Goal: Information Seeking & Learning: Learn about a topic

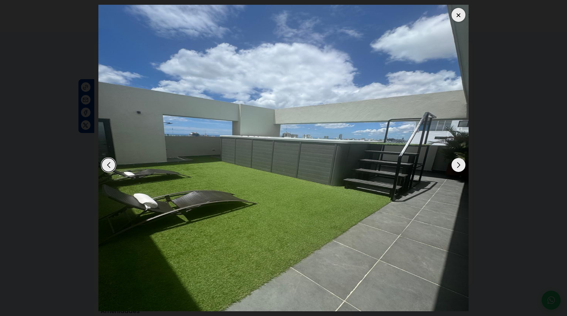
click at [461, 20] on div at bounding box center [459, 15] width 14 height 14
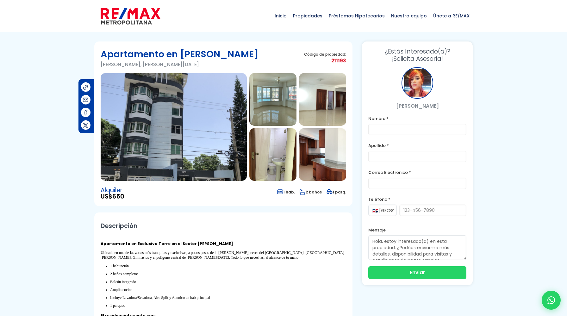
click at [201, 129] on img at bounding box center [174, 127] width 146 height 108
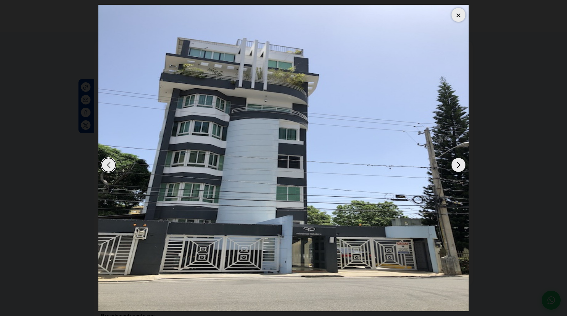
click at [316, 237] on img "1 / 10" at bounding box center [283, 158] width 370 height 306
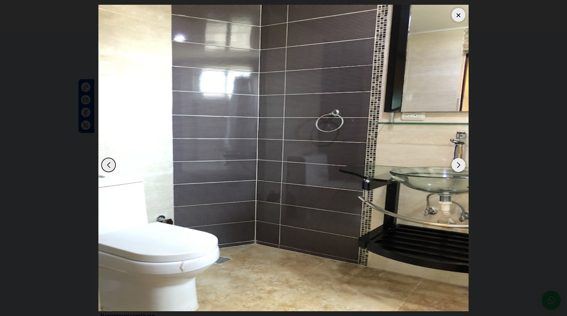
click at [316, 237] on img "10 / 10" at bounding box center [283, 158] width 370 height 306
click at [458, 162] on div "Next slide" at bounding box center [459, 165] width 14 height 14
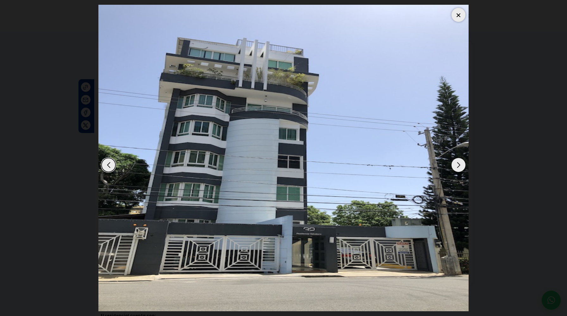
click at [458, 162] on div "Next slide" at bounding box center [459, 165] width 14 height 14
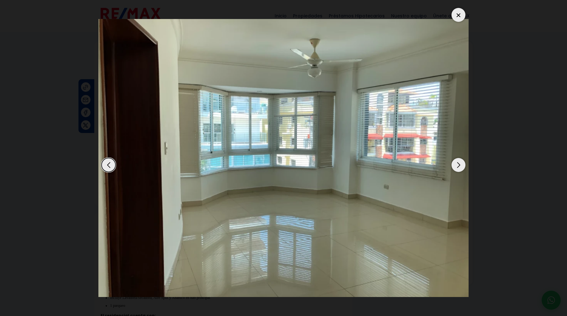
click at [458, 162] on div "Next slide" at bounding box center [459, 165] width 14 height 14
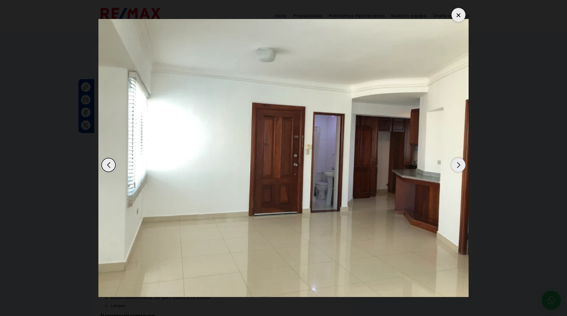
click at [458, 162] on div "Next slide" at bounding box center [459, 165] width 14 height 14
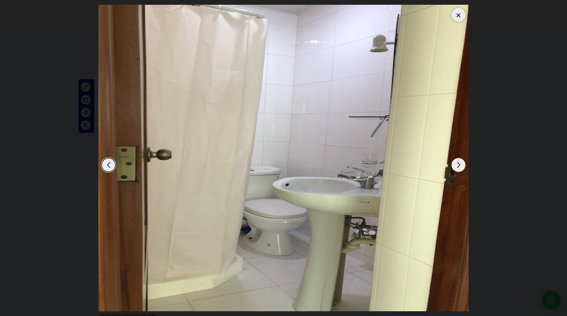
click at [458, 162] on div "Next slide" at bounding box center [459, 165] width 14 height 14
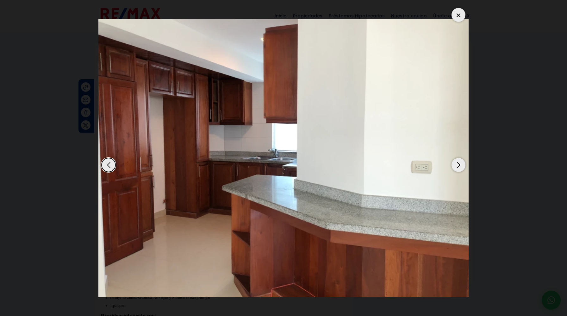
click at [458, 162] on div "Next slide" at bounding box center [459, 165] width 14 height 14
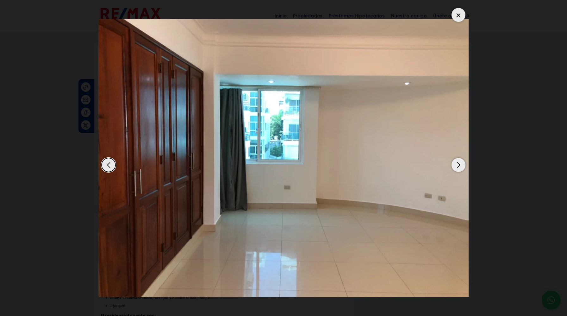
click at [458, 162] on div "Next slide" at bounding box center [459, 165] width 14 height 14
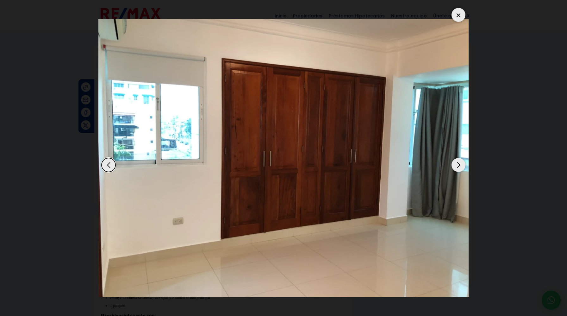
click at [458, 162] on div "Next slide" at bounding box center [459, 165] width 14 height 14
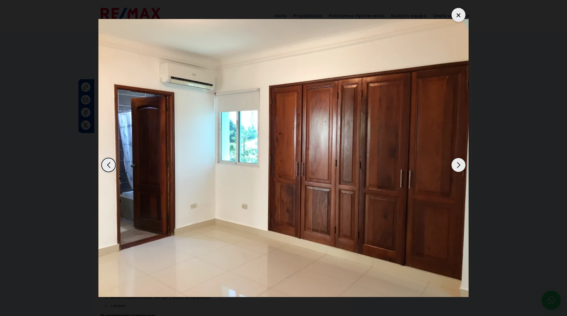
click at [458, 162] on div "Next slide" at bounding box center [459, 165] width 14 height 14
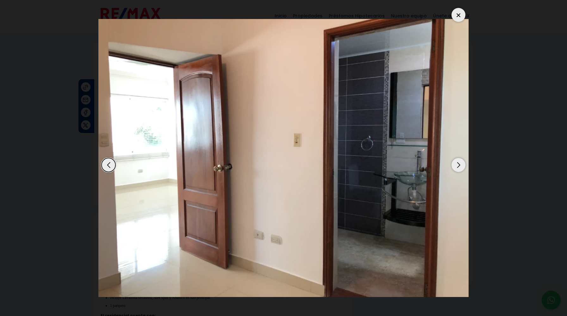
click at [458, 162] on div "Next slide" at bounding box center [459, 165] width 14 height 14
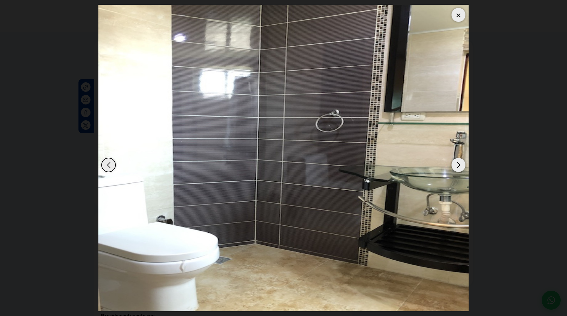
click at [458, 162] on div "Next slide" at bounding box center [459, 165] width 14 height 14
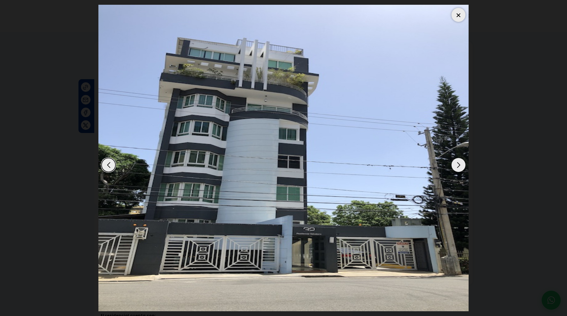
click at [458, 162] on div "Next slide" at bounding box center [459, 165] width 14 height 14
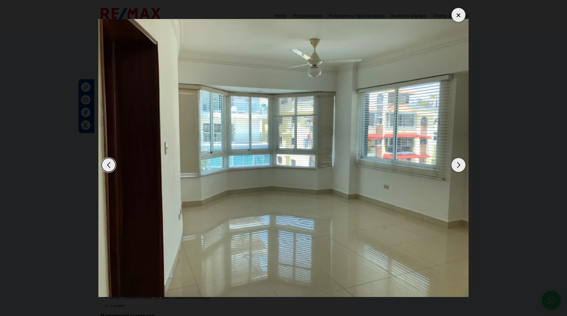
click at [458, 162] on div "Next slide" at bounding box center [459, 165] width 14 height 14
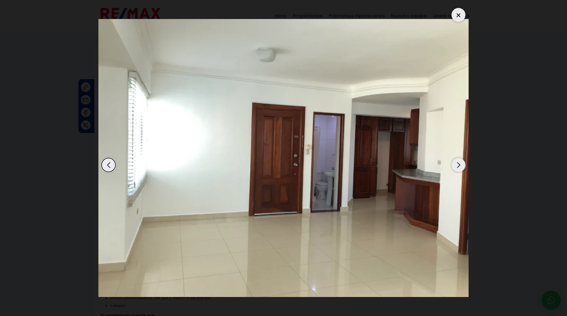
click at [458, 162] on div "Next slide" at bounding box center [459, 165] width 14 height 14
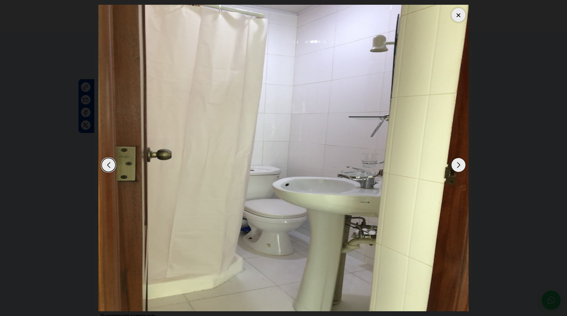
click at [456, 16] on div at bounding box center [459, 15] width 14 height 14
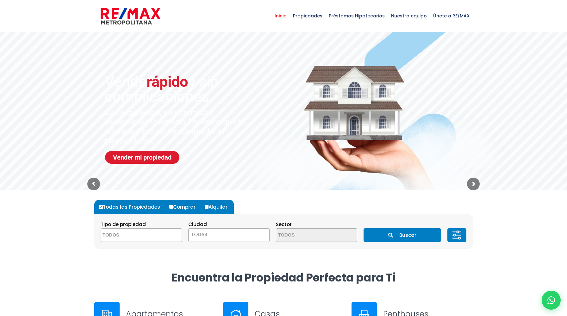
select select
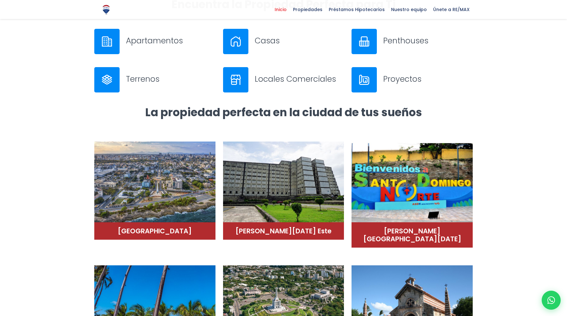
scroll to position [272, 0]
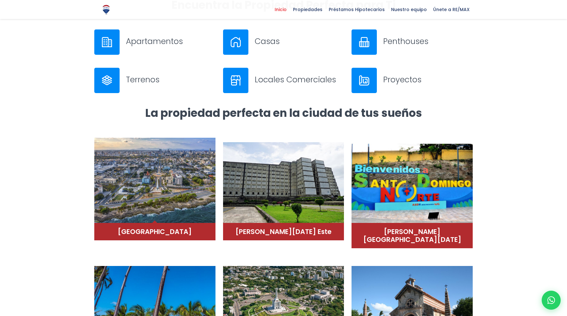
click at [170, 208] on img at bounding box center [154, 180] width 121 height 85
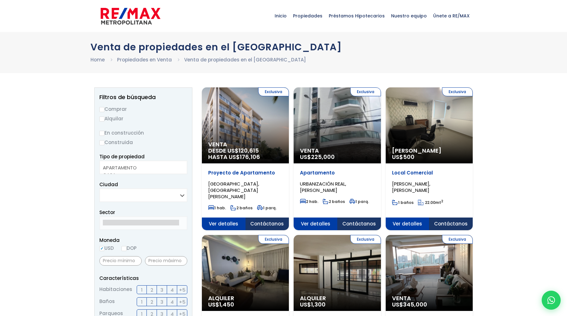
select select
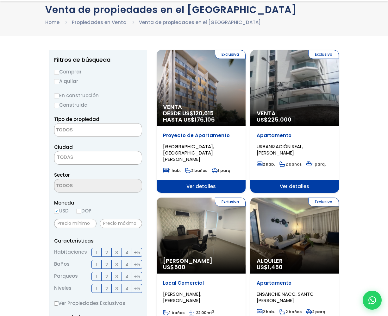
scroll to position [38, 0]
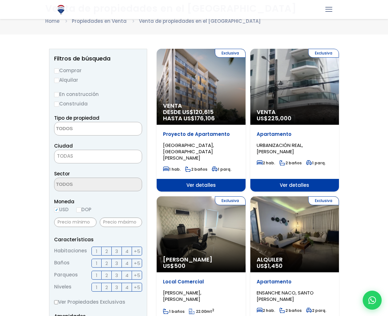
click at [57, 80] on input "Alquilar" at bounding box center [56, 80] width 5 height 5
radio input "true"
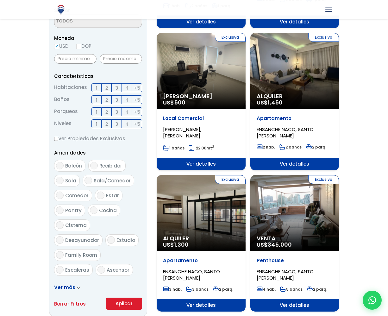
scroll to position [290, 0]
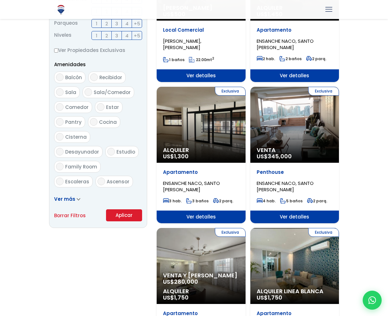
click at [74, 201] on link "Ver más" at bounding box center [67, 199] width 26 height 7
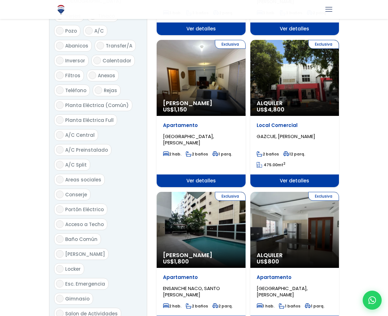
scroll to position [625, 0]
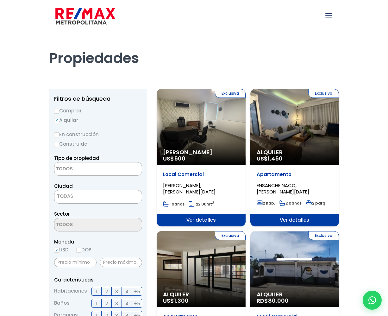
select select
click at [179, 139] on div "Exclusiva Alquiler Amueblado US$ 500" at bounding box center [201, 127] width 89 height 76
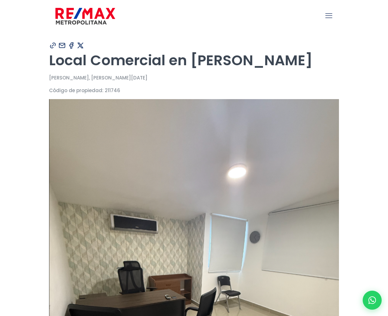
type input "daniella"
type input "scavino"
type input "[EMAIL_ADDRESS][DOMAIN_NAME]"
type input "8097540299"
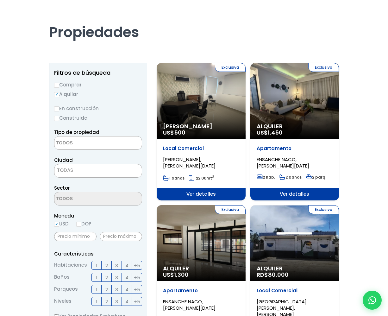
scroll to position [29, 0]
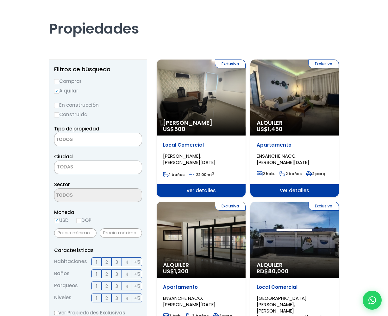
click at [103, 137] on textarea "Search" at bounding box center [84, 140] width 61 height 14
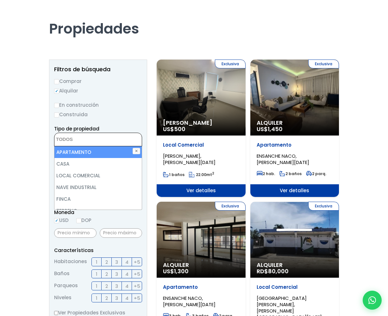
click at [101, 153] on li "APARTAMENTO" at bounding box center [97, 152] width 87 height 12
select select "apartment"
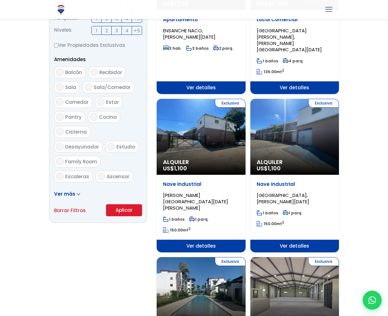
scroll to position [300, 0]
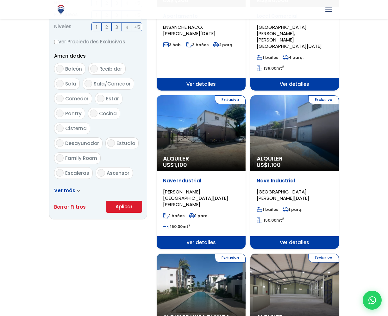
click at [122, 210] on button "Aplicar" at bounding box center [124, 207] width 36 height 12
click at [123, 206] on button "Aplicar" at bounding box center [124, 207] width 36 height 12
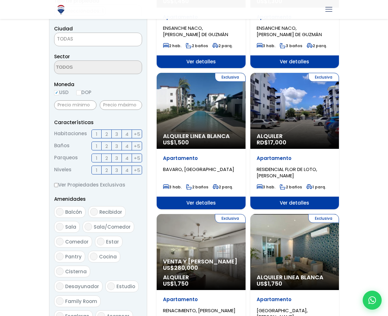
scroll to position [157, 0]
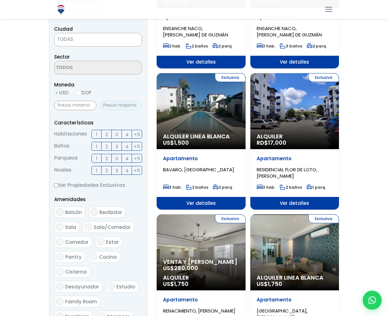
click at [124, 106] on input "text" at bounding box center [121, 105] width 42 height 9
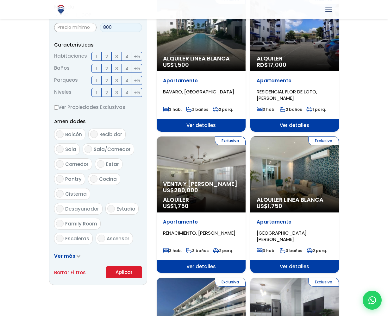
scroll to position [278, 0]
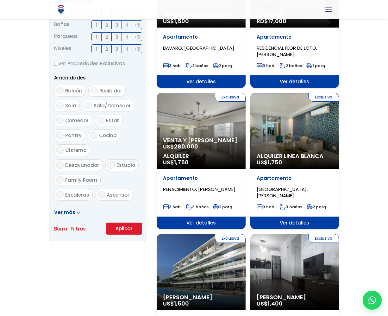
type input "800"
click at [119, 229] on button "Aplicar" at bounding box center [124, 229] width 36 height 12
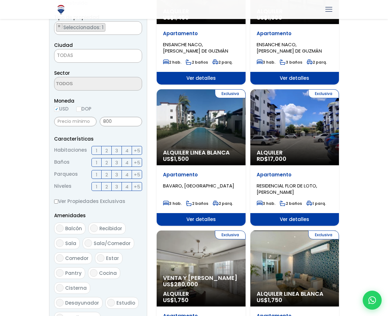
scroll to position [129, 0]
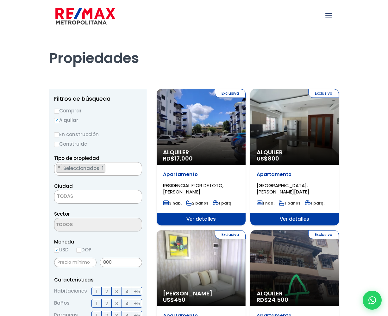
click at [95, 197] on span "TODAS" at bounding box center [97, 196] width 87 height 9
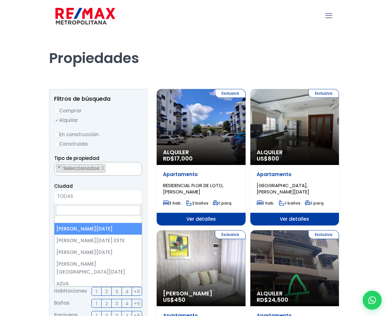
select select "1"
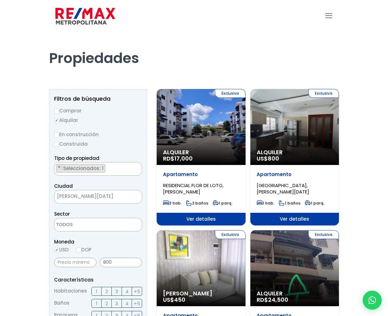
click at [92, 228] on textarea "Search" at bounding box center [84, 225] width 61 height 14
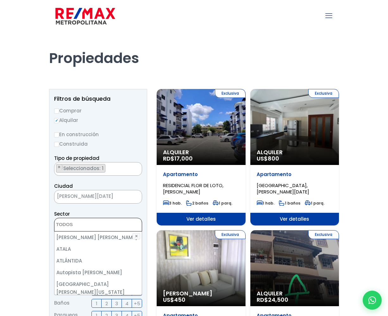
scroll to position [172, 0]
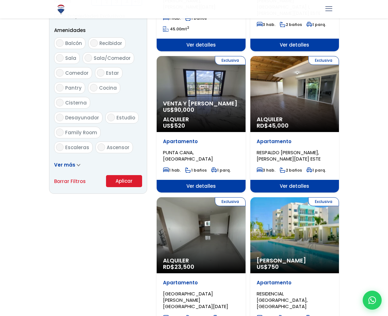
scroll to position [336, 0]
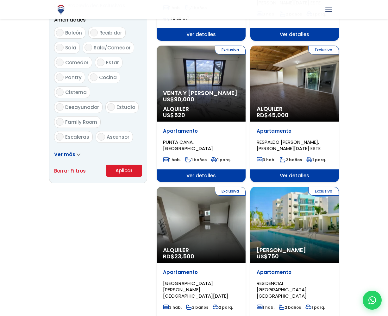
click at [114, 165] on button "Aplicar" at bounding box center [124, 171] width 36 height 12
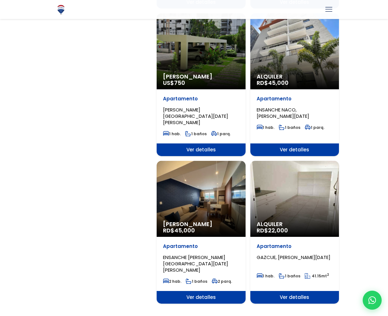
scroll to position [962, 0]
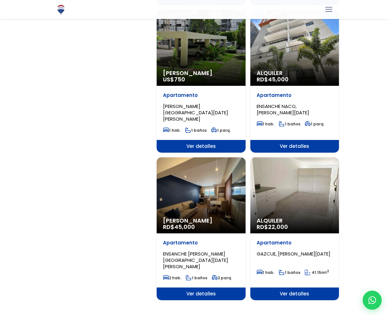
click at [237, 316] on link "2" at bounding box center [236, 320] width 3 height 7
click at [235, 316] on link "2" at bounding box center [236, 320] width 3 height 7
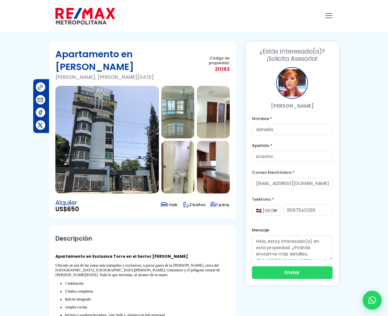
click at [98, 147] on img at bounding box center [106, 140] width 103 height 108
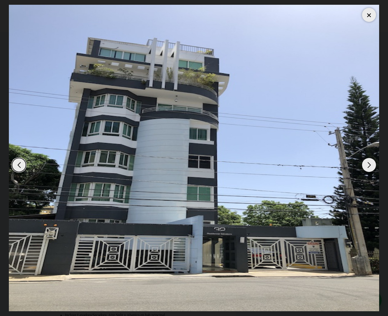
click at [369, 163] on div "Next slide" at bounding box center [369, 165] width 14 height 14
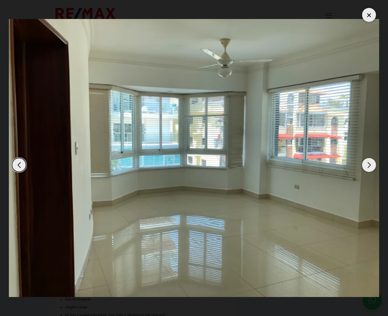
click at [369, 163] on div "Next slide" at bounding box center [369, 165] width 14 height 14
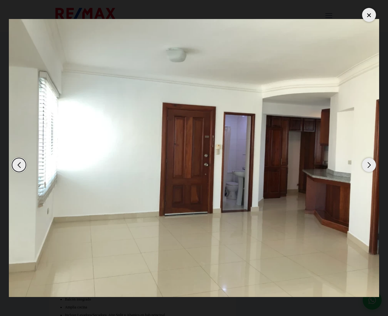
click at [369, 163] on div "Next slide" at bounding box center [369, 165] width 14 height 14
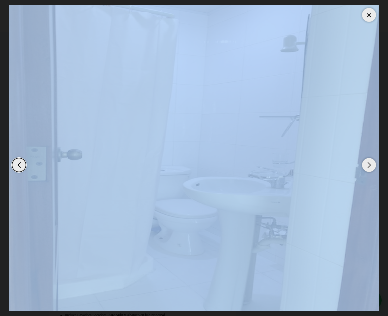
click at [369, 163] on div "Next slide" at bounding box center [369, 165] width 14 height 14
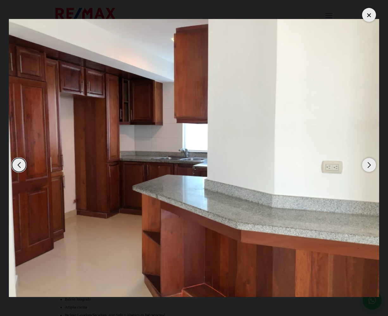
click at [369, 163] on div "Next slide" at bounding box center [369, 165] width 14 height 14
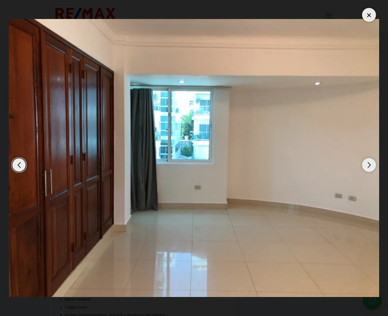
click at [369, 162] on div "Next slide" at bounding box center [369, 165] width 14 height 14
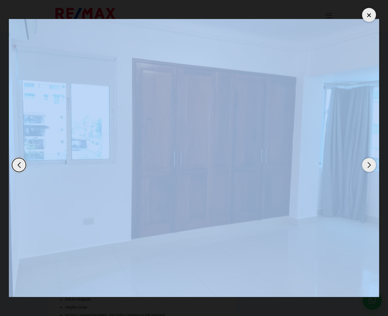
click at [369, 162] on div "Next slide" at bounding box center [369, 165] width 14 height 14
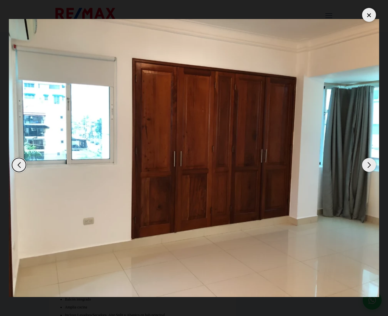
click at [369, 162] on div "Next slide" at bounding box center [369, 165] width 14 height 14
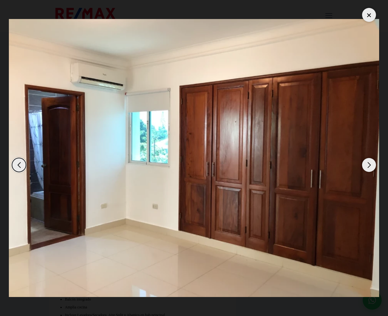
click at [369, 162] on div "Next slide" at bounding box center [369, 165] width 14 height 14
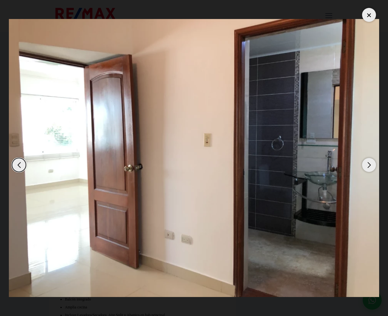
click at [369, 162] on div "Next slide" at bounding box center [369, 165] width 14 height 14
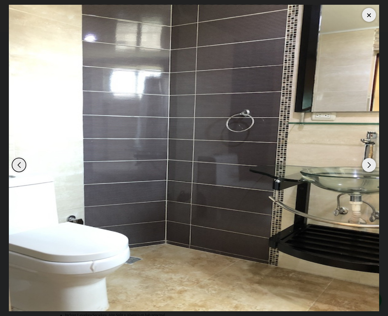
click at [369, 162] on div "Next slide" at bounding box center [369, 165] width 14 height 14
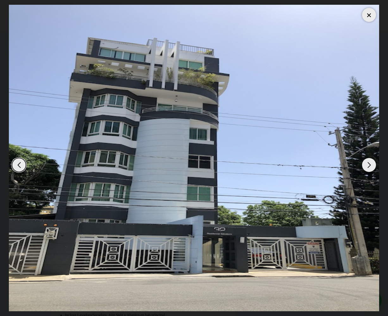
click at [369, 162] on div "Next slide" at bounding box center [369, 165] width 14 height 14
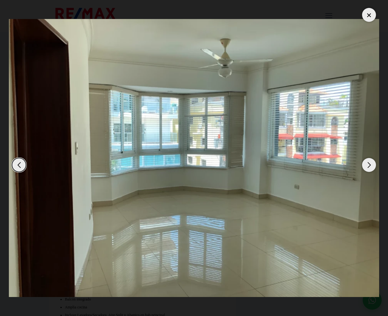
click at [372, 14] on div at bounding box center [369, 15] width 14 height 14
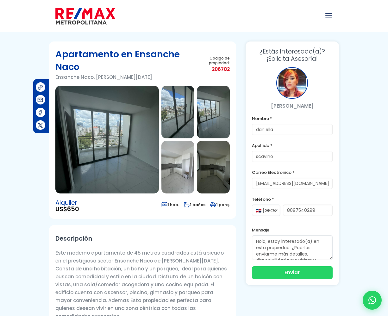
click at [101, 153] on img at bounding box center [106, 140] width 103 height 108
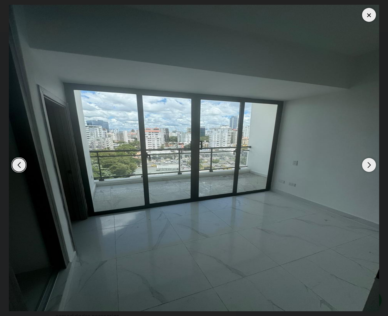
click at [370, 163] on div "Next slide" at bounding box center [369, 165] width 14 height 14
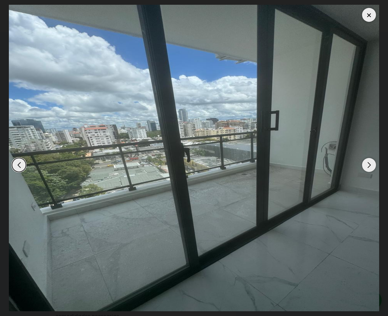
click at [370, 163] on div "Next slide" at bounding box center [369, 165] width 14 height 14
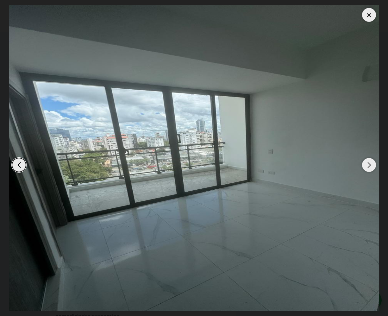
click at [370, 163] on div "Next slide" at bounding box center [369, 165] width 14 height 14
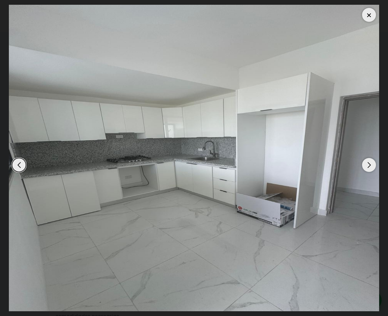
click at [370, 163] on div "Next slide" at bounding box center [369, 165] width 14 height 14
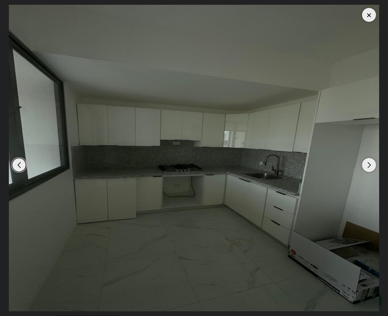
click at [370, 163] on div "Next slide" at bounding box center [369, 165] width 14 height 14
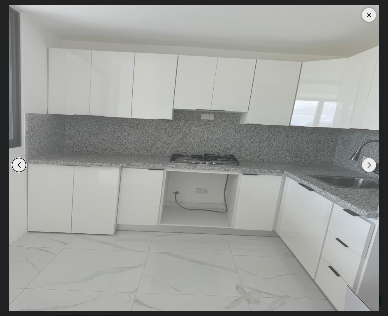
click at [370, 163] on div "Next slide" at bounding box center [369, 165] width 14 height 14
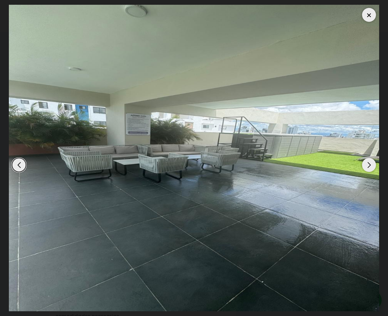
click at [370, 163] on div "Next slide" at bounding box center [369, 165] width 14 height 14
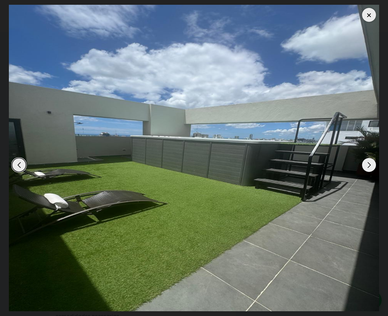
click at [370, 163] on div "Next slide" at bounding box center [369, 165] width 14 height 14
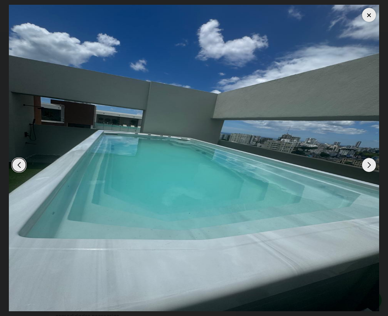
click at [370, 163] on div "Next slide" at bounding box center [369, 165] width 14 height 14
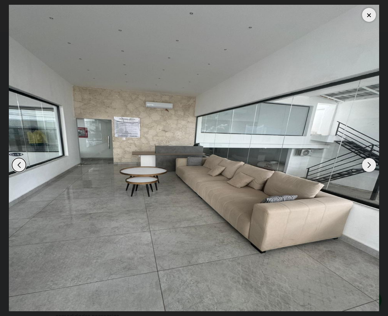
click at [370, 163] on div "Next slide" at bounding box center [369, 165] width 14 height 14
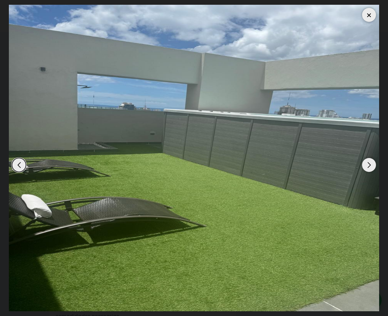
click at [370, 163] on div "Next slide" at bounding box center [369, 165] width 14 height 14
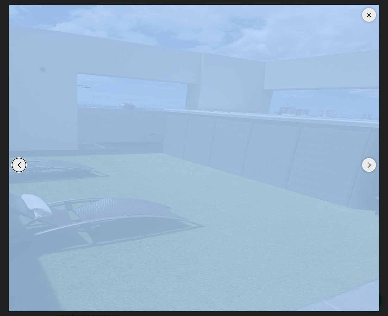
click at [370, 163] on div "Next slide" at bounding box center [369, 165] width 14 height 14
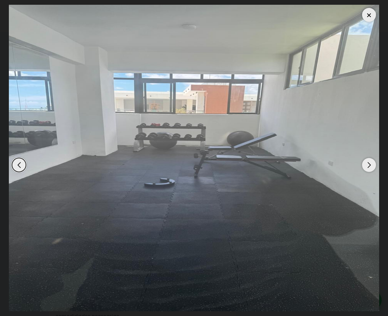
click at [370, 163] on div "Next slide" at bounding box center [369, 165] width 14 height 14
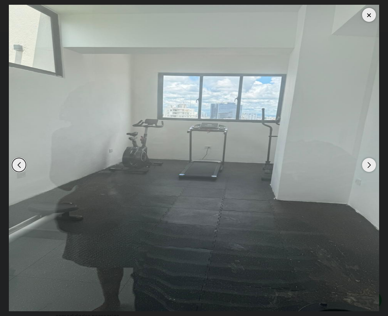
click at [370, 163] on div "Next slide" at bounding box center [369, 165] width 14 height 14
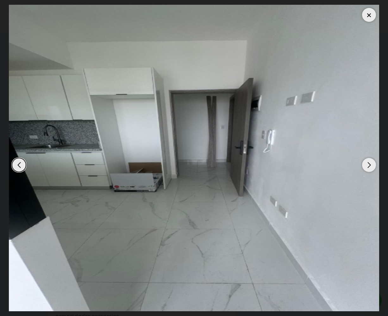
click at [370, 163] on div "Next slide" at bounding box center [369, 165] width 14 height 14
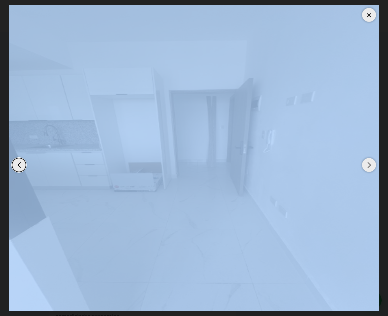
click at [370, 163] on div "Next slide" at bounding box center [369, 165] width 14 height 14
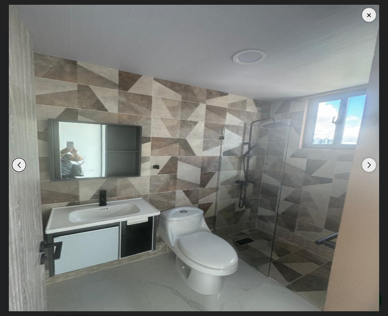
click at [370, 163] on div "Next slide" at bounding box center [369, 165] width 14 height 14
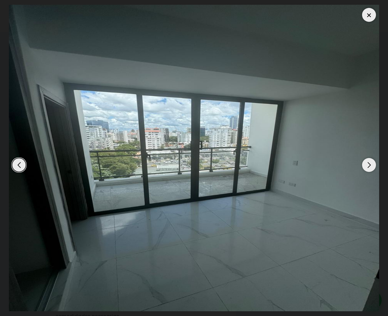
click at [370, 163] on div "Next slide" at bounding box center [369, 165] width 14 height 14
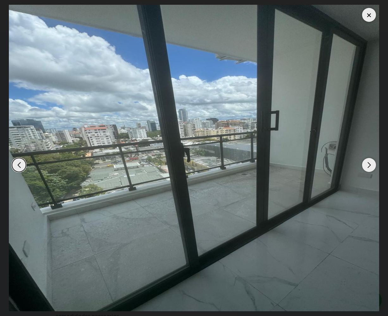
click at [370, 163] on div "Next slide" at bounding box center [369, 165] width 14 height 14
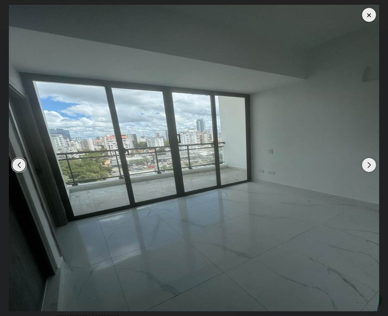
click at [370, 163] on div "Next slide" at bounding box center [369, 165] width 14 height 14
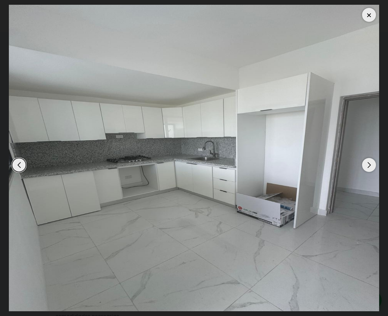
click at [370, 163] on div "Next slide" at bounding box center [369, 165] width 14 height 14
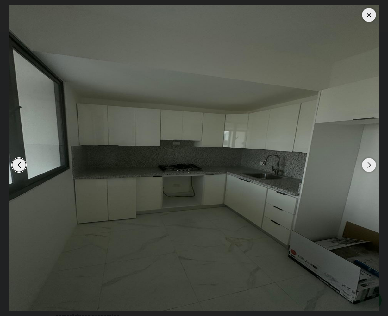
click at [370, 163] on div "Next slide" at bounding box center [369, 165] width 14 height 14
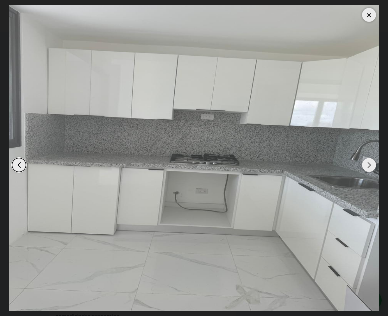
click at [370, 163] on div "Next slide" at bounding box center [369, 165] width 14 height 14
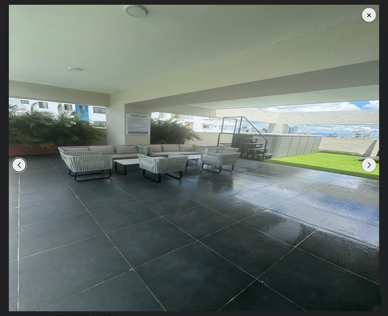
click at [370, 163] on div "Next slide" at bounding box center [369, 165] width 14 height 14
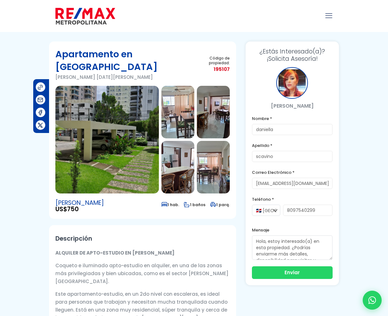
click at [122, 124] on img at bounding box center [106, 140] width 103 height 108
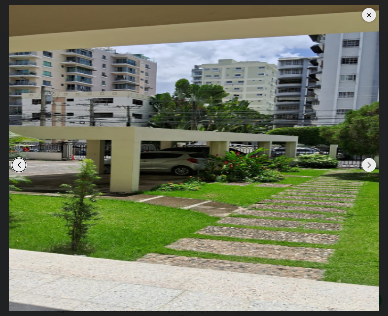
click at [368, 163] on div "Next slide" at bounding box center [369, 165] width 14 height 14
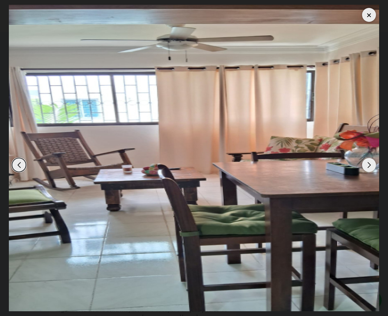
click at [368, 163] on div "Next slide" at bounding box center [369, 165] width 14 height 14
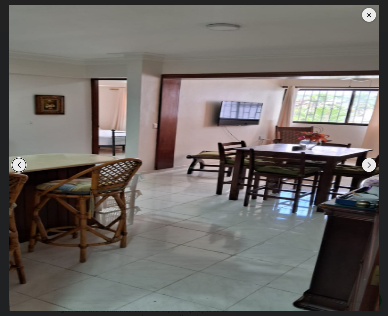
click at [368, 163] on div "Next slide" at bounding box center [369, 165] width 14 height 14
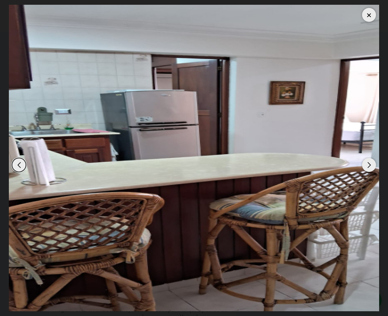
click at [368, 163] on div "Next slide" at bounding box center [369, 165] width 14 height 14
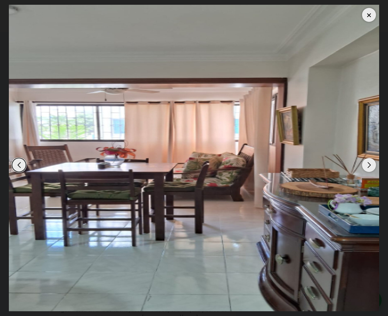
click at [368, 163] on div "Next slide" at bounding box center [369, 165] width 14 height 14
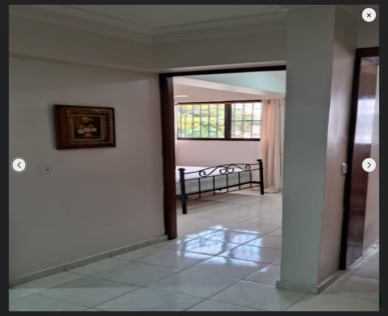
click at [368, 163] on div "Next slide" at bounding box center [369, 165] width 14 height 14
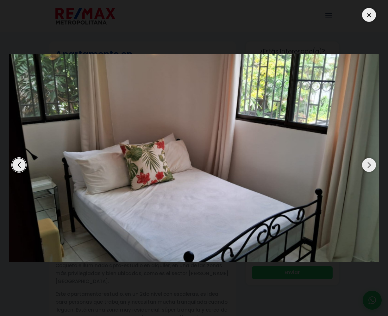
click at [368, 163] on div "Next slide" at bounding box center [369, 165] width 14 height 14
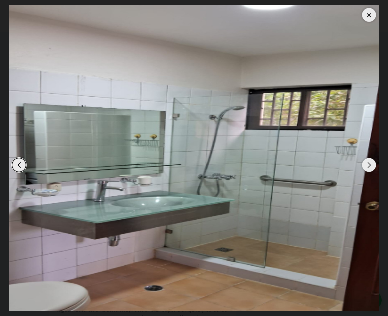
click at [368, 163] on div "Next slide" at bounding box center [369, 165] width 14 height 14
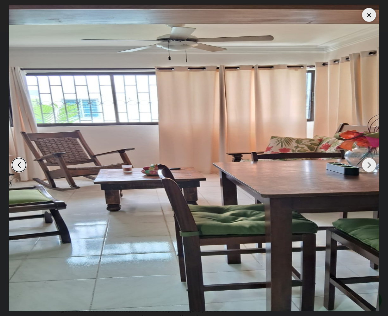
click at [368, 163] on div "Next slide" at bounding box center [369, 165] width 14 height 14
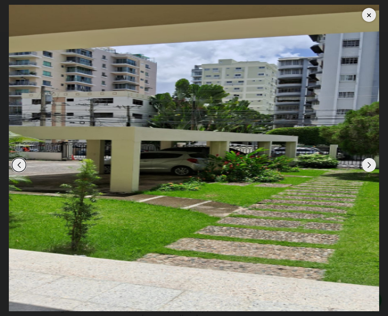
click at [368, 163] on div "Next slide" at bounding box center [369, 165] width 14 height 14
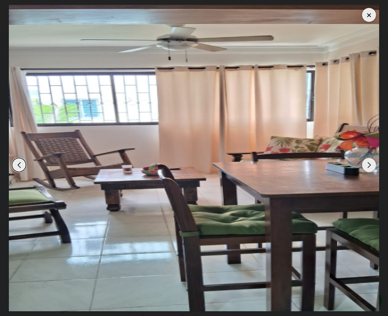
click at [368, 163] on div "Next slide" at bounding box center [369, 165] width 14 height 14
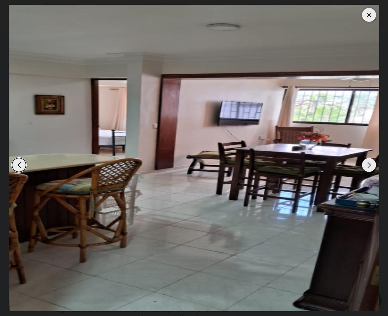
click at [365, 16] on div at bounding box center [369, 15] width 14 height 14
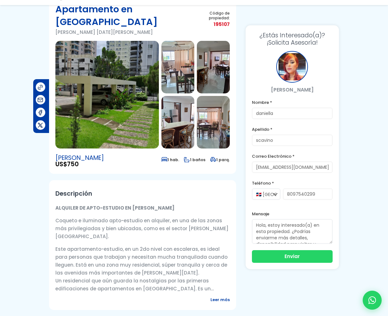
scroll to position [127, 0]
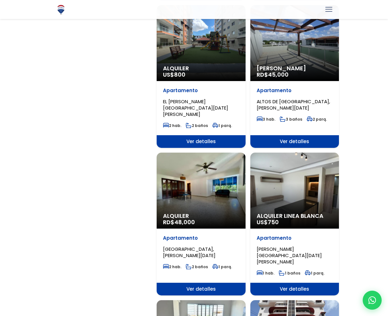
scroll to position [519, 0]
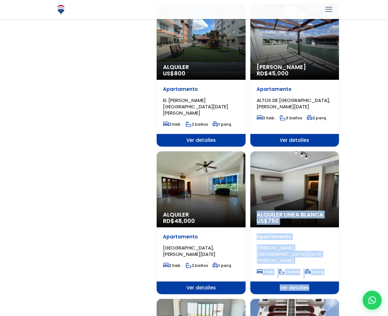
click at [386, 220] on div at bounding box center [194, 152] width 388 height 1278
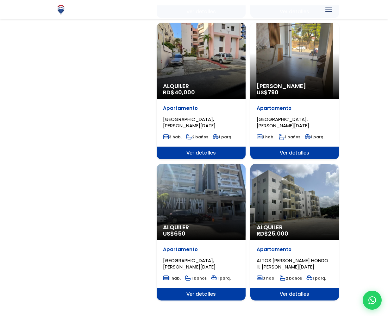
scroll to position [981, 0]
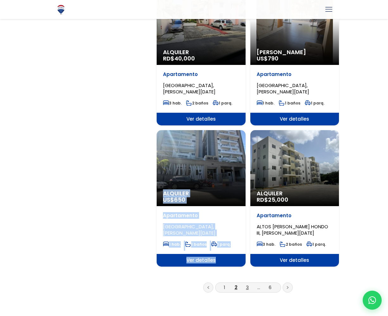
click at [248, 284] on link "3" at bounding box center [247, 287] width 3 height 7
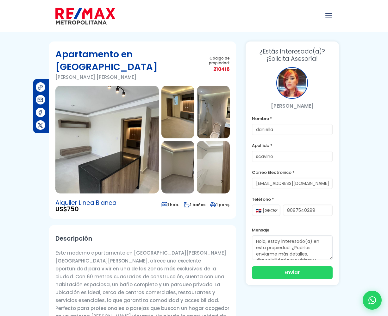
click at [131, 113] on img at bounding box center [106, 140] width 103 height 108
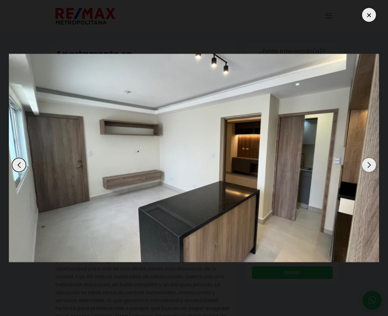
click at [373, 165] on div "Next slide" at bounding box center [369, 165] width 14 height 14
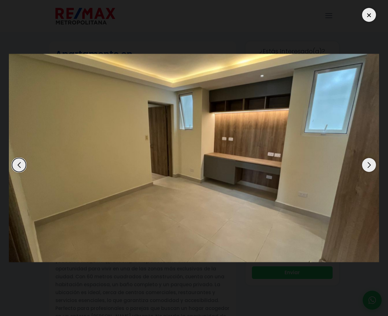
click at [373, 165] on div "Next slide" at bounding box center [369, 165] width 14 height 14
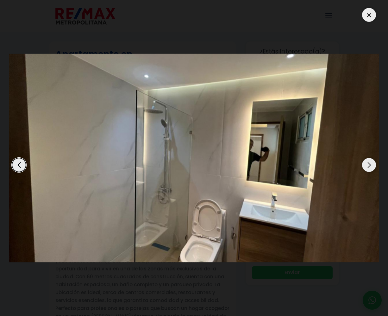
click at [373, 165] on div "Next slide" at bounding box center [369, 165] width 14 height 14
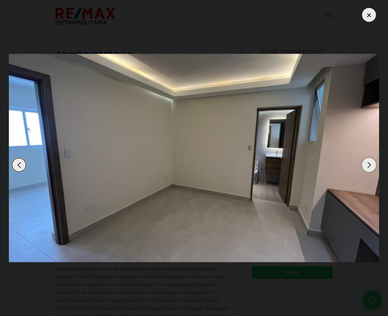
click at [373, 165] on div "Next slide" at bounding box center [369, 165] width 14 height 14
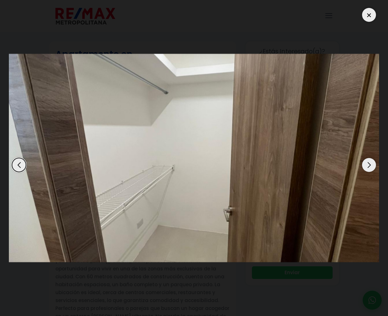
click at [373, 165] on div "Next slide" at bounding box center [369, 165] width 14 height 14
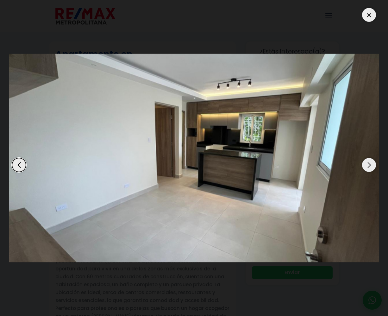
click at [373, 165] on div "Next slide" at bounding box center [369, 165] width 14 height 14
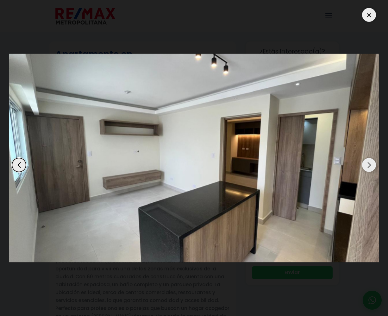
click at [373, 165] on div "Next slide" at bounding box center [369, 165] width 14 height 14
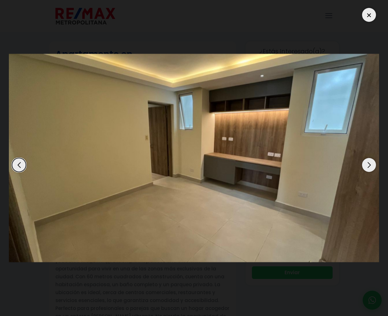
click at [373, 165] on div "Next slide" at bounding box center [369, 165] width 14 height 14
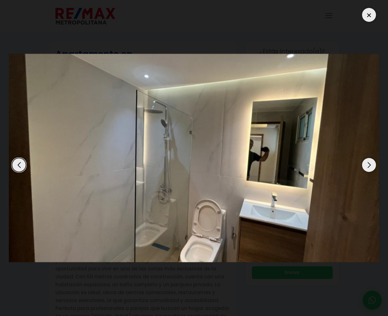
click at [373, 165] on div "Next slide" at bounding box center [369, 165] width 14 height 14
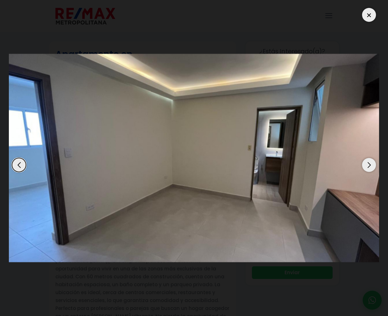
click at [373, 165] on div "Next slide" at bounding box center [369, 165] width 14 height 14
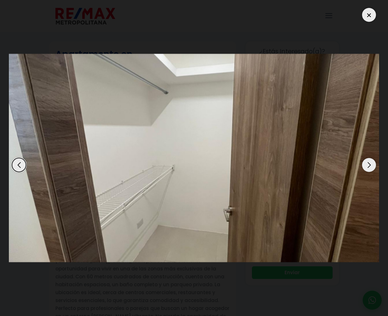
click at [373, 165] on div "Next slide" at bounding box center [369, 165] width 14 height 14
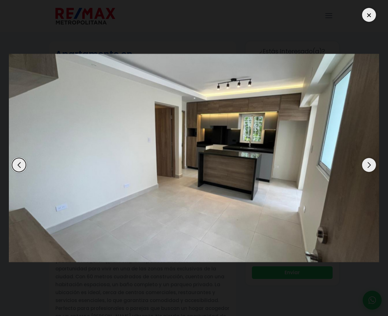
click at [373, 165] on div "Next slide" at bounding box center [369, 165] width 14 height 14
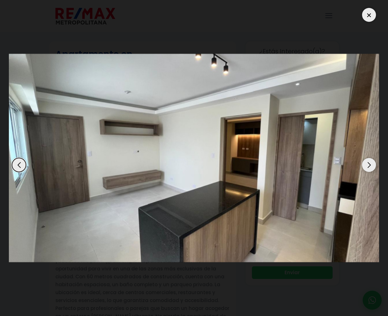
click at [373, 165] on div "Next slide" at bounding box center [369, 165] width 14 height 14
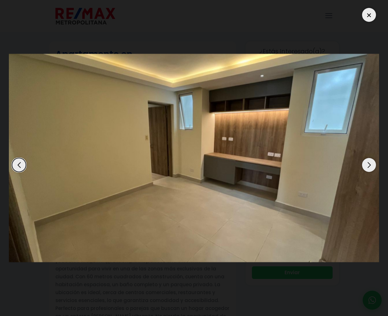
click at [373, 165] on div "Next slide" at bounding box center [369, 165] width 14 height 14
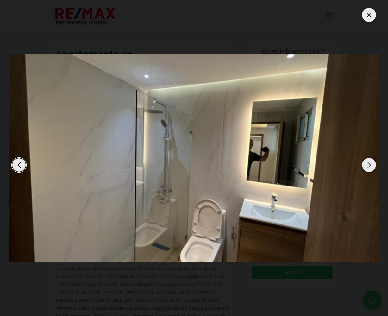
click at [373, 165] on div "Next slide" at bounding box center [369, 165] width 14 height 14
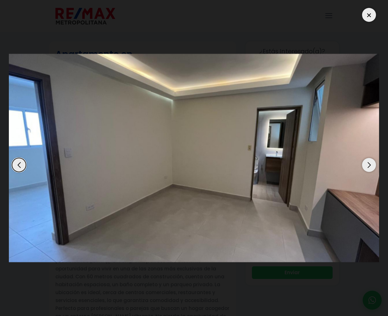
click at [373, 165] on div "Next slide" at bounding box center [369, 165] width 14 height 14
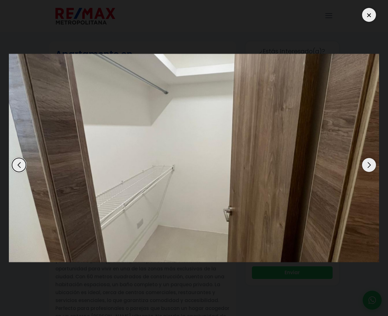
click at [373, 165] on div "Next slide" at bounding box center [369, 165] width 14 height 14
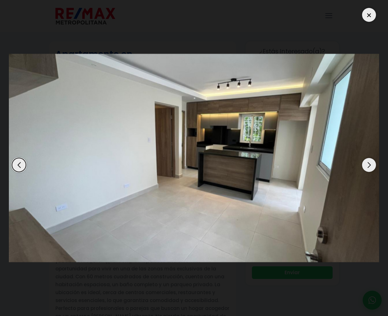
click at [373, 165] on div "Next slide" at bounding box center [369, 165] width 14 height 14
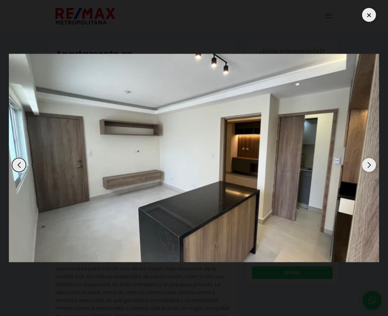
click at [368, 19] on div at bounding box center [369, 15] width 14 height 14
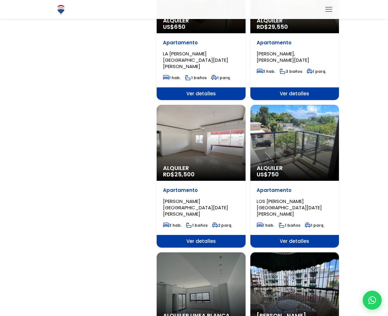
scroll to position [542, 0]
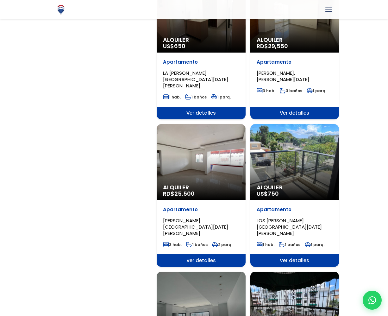
click at [303, 164] on div "Alquiler US$ 750" at bounding box center [294, 162] width 89 height 76
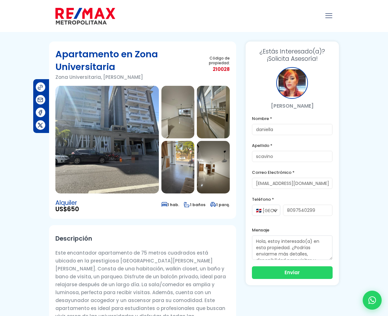
click at [124, 120] on img at bounding box center [106, 140] width 103 height 108
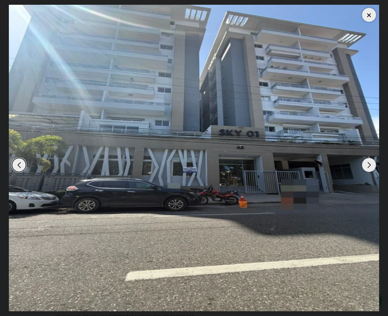
click at [371, 165] on div "Next slide" at bounding box center [369, 165] width 14 height 14
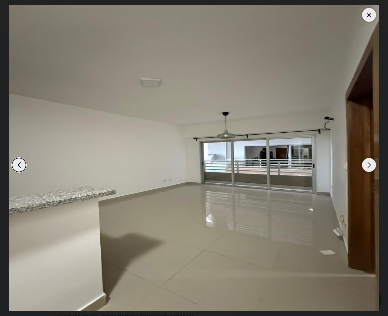
click at [371, 165] on div "Next slide" at bounding box center [369, 165] width 14 height 14
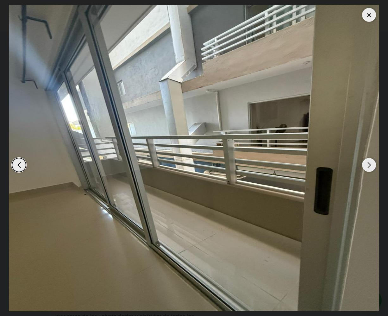
click at [371, 165] on div "Next slide" at bounding box center [369, 165] width 14 height 14
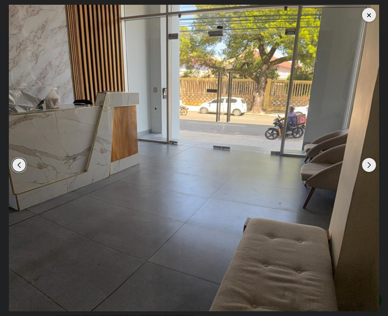
click at [371, 165] on div "Next slide" at bounding box center [369, 165] width 14 height 14
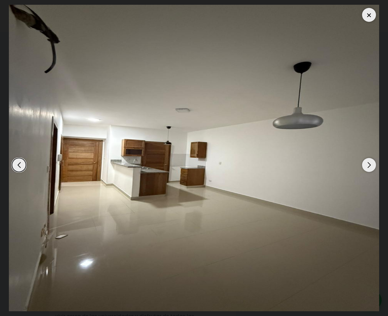
click at [371, 165] on div "Next slide" at bounding box center [369, 165] width 14 height 14
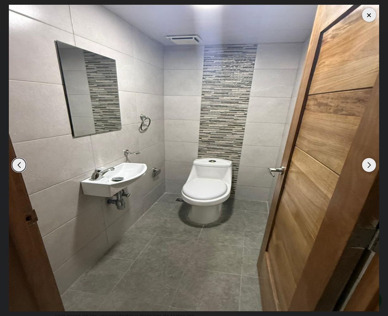
click at [371, 165] on div "Next slide" at bounding box center [369, 165] width 14 height 14
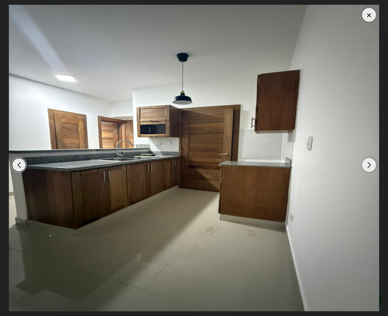
click at [371, 165] on div "Next slide" at bounding box center [369, 165] width 14 height 14
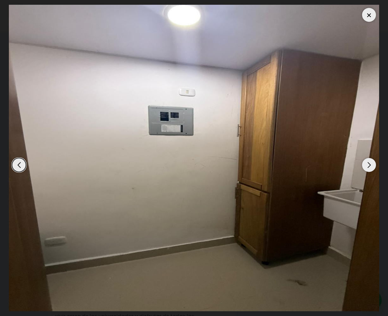
click at [371, 165] on div "Next slide" at bounding box center [369, 165] width 14 height 14
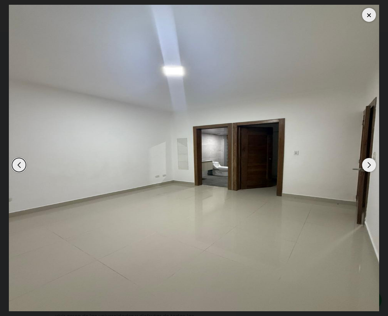
click at [371, 165] on div "Next slide" at bounding box center [369, 165] width 14 height 14
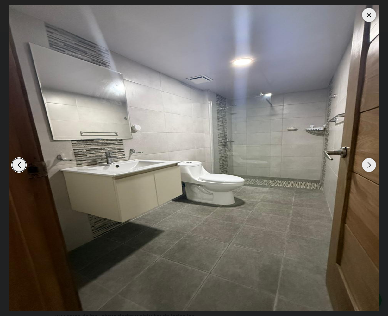
click at [371, 165] on div "Next slide" at bounding box center [369, 165] width 14 height 14
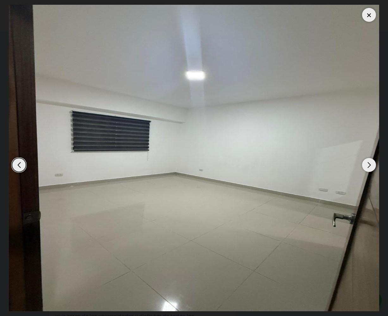
click at [371, 165] on div "Next slide" at bounding box center [369, 165] width 14 height 14
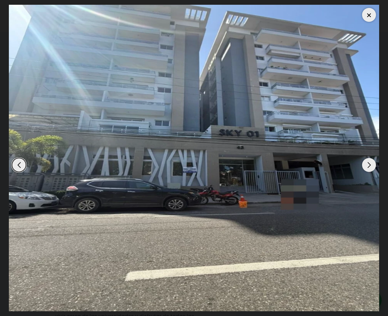
click at [371, 165] on div "Next slide" at bounding box center [369, 165] width 14 height 14
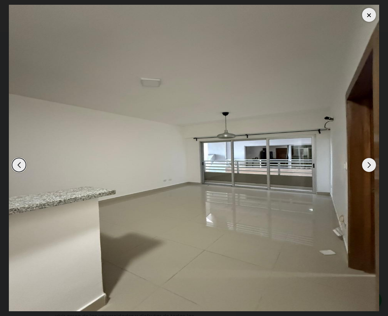
click at [367, 11] on div at bounding box center [369, 15] width 14 height 14
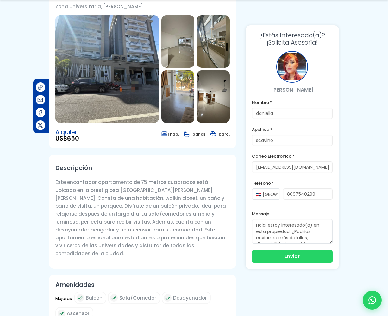
scroll to position [109, 0]
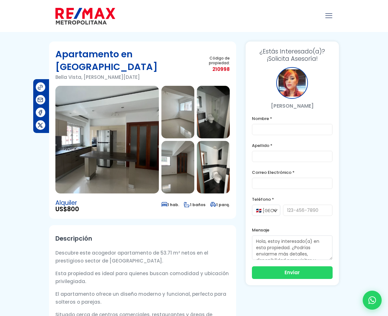
click at [116, 158] on img at bounding box center [106, 140] width 103 height 108
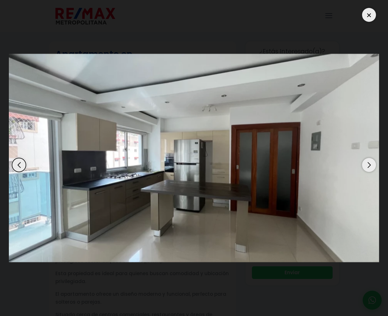
click at [374, 166] on div "Next slide" at bounding box center [369, 165] width 14 height 14
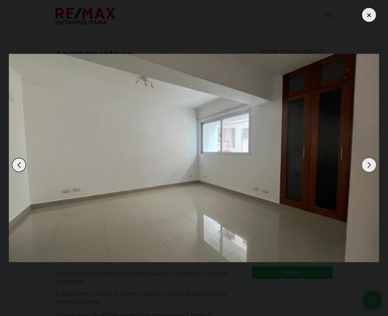
click at [374, 166] on div "Next slide" at bounding box center [369, 165] width 14 height 14
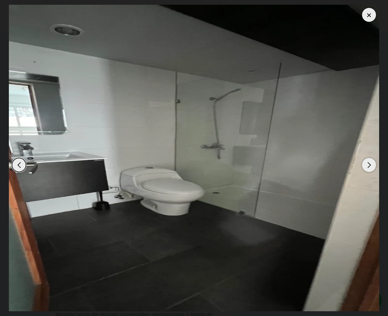
click at [374, 166] on div "Next slide" at bounding box center [369, 165] width 14 height 14
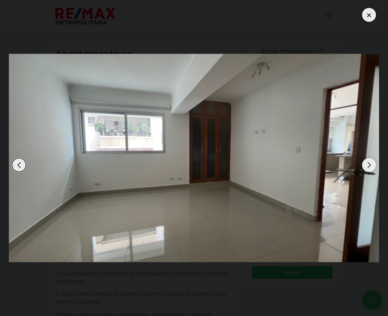
click at [374, 166] on div "Next slide" at bounding box center [369, 165] width 14 height 14
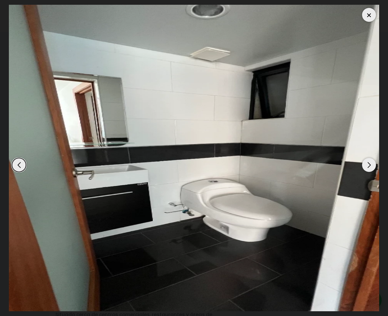
click at [374, 166] on div "Next slide" at bounding box center [369, 165] width 14 height 14
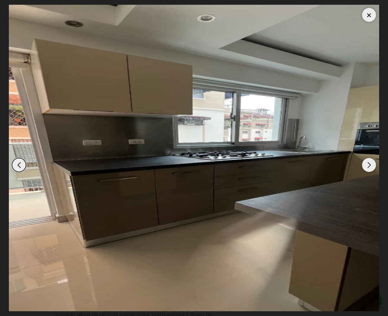
click at [374, 166] on div "Next slide" at bounding box center [369, 165] width 14 height 14
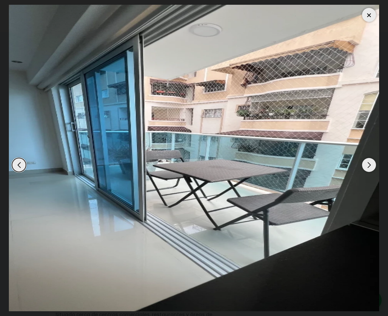
click at [374, 166] on div "Next slide" at bounding box center [369, 165] width 14 height 14
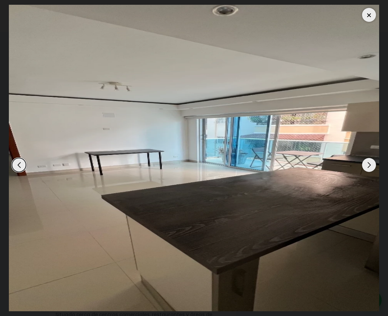
click at [374, 166] on div "Next slide" at bounding box center [369, 165] width 14 height 14
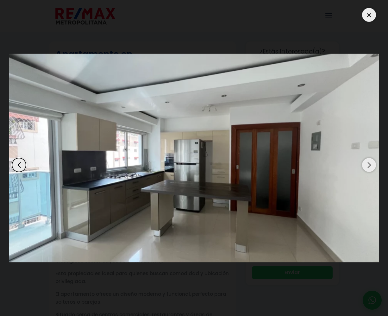
click at [374, 166] on div "Next slide" at bounding box center [369, 165] width 14 height 14
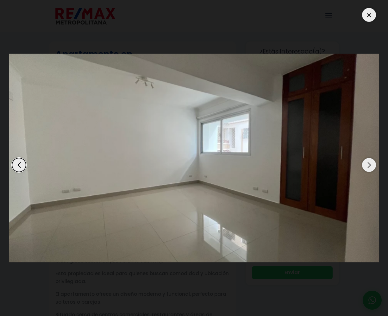
click at [374, 166] on div "Next slide" at bounding box center [369, 165] width 14 height 14
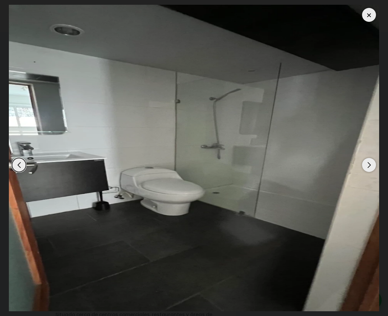
click at [374, 166] on div "Next slide" at bounding box center [369, 165] width 14 height 14
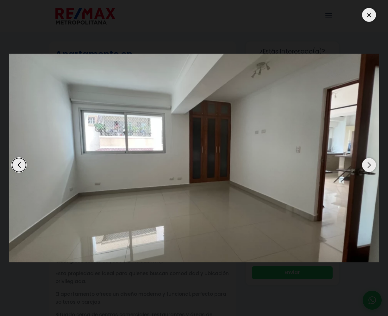
click at [374, 166] on div "Next slide" at bounding box center [369, 165] width 14 height 14
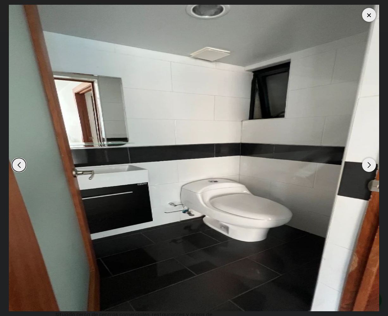
click at [374, 166] on div "Next slide" at bounding box center [369, 165] width 14 height 14
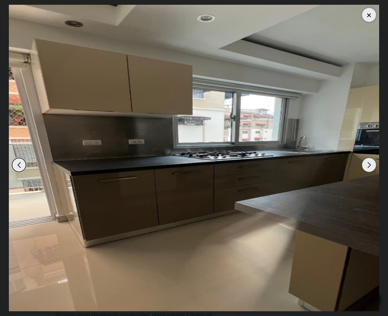
click at [374, 166] on div "Next slide" at bounding box center [369, 165] width 14 height 14
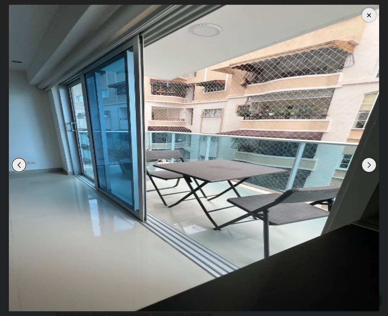
click at [374, 166] on div "Next slide" at bounding box center [369, 165] width 14 height 14
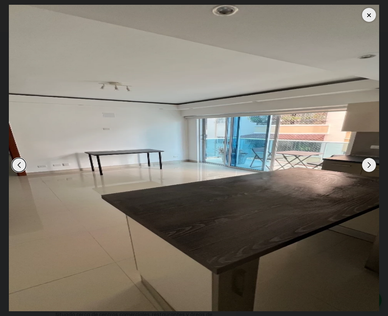
click at [374, 166] on div "Next slide" at bounding box center [369, 165] width 14 height 14
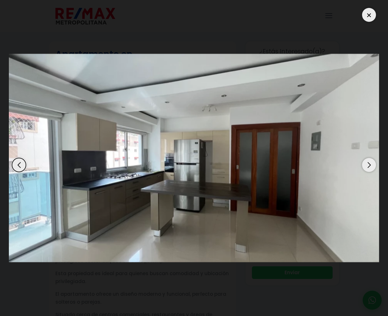
click at [368, 16] on div at bounding box center [369, 15] width 14 height 14
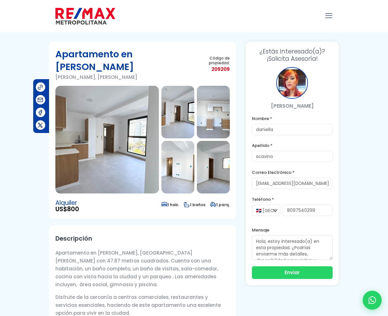
click at [118, 172] on img at bounding box center [106, 140] width 103 height 108
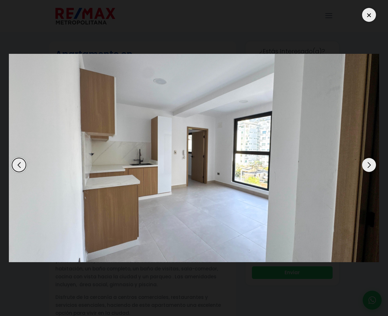
click at [366, 162] on div "Next slide" at bounding box center [369, 165] width 14 height 14
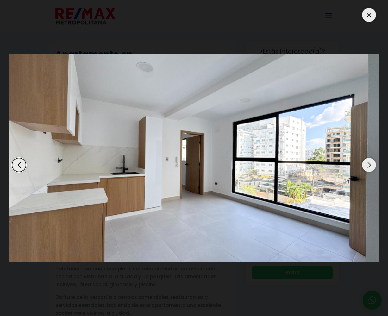
click at [366, 162] on div "Next slide" at bounding box center [369, 165] width 14 height 14
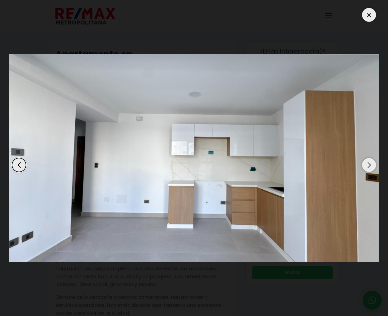
click at [366, 162] on div "Next slide" at bounding box center [369, 165] width 14 height 14
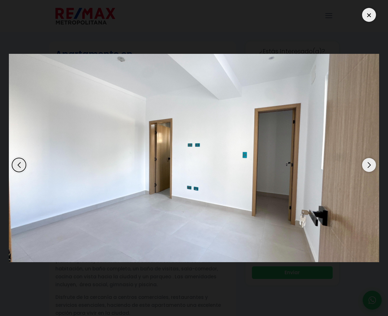
click at [366, 162] on div "Next slide" at bounding box center [369, 165] width 14 height 14
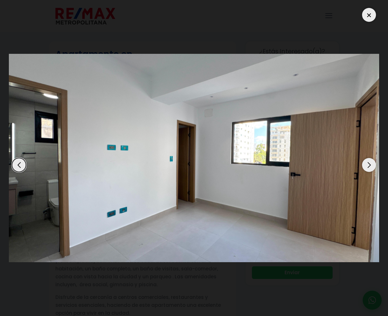
click at [366, 162] on div "Next slide" at bounding box center [369, 165] width 14 height 14
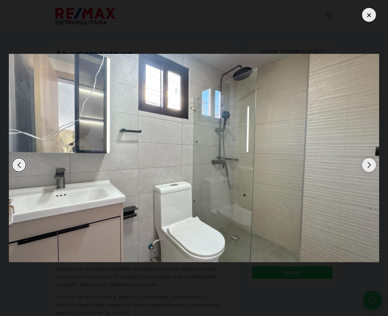
click at [366, 162] on div "Next slide" at bounding box center [369, 165] width 14 height 14
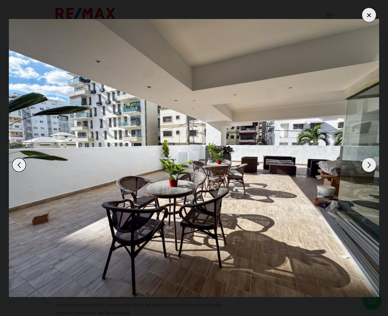
click at [366, 162] on div "Next slide" at bounding box center [369, 165] width 14 height 14
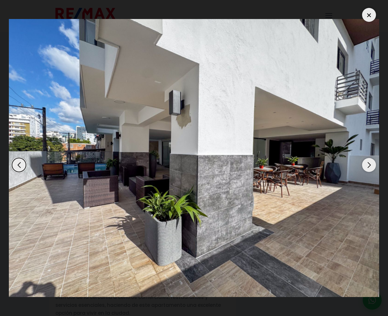
click at [366, 162] on div "Next slide" at bounding box center [369, 165] width 14 height 14
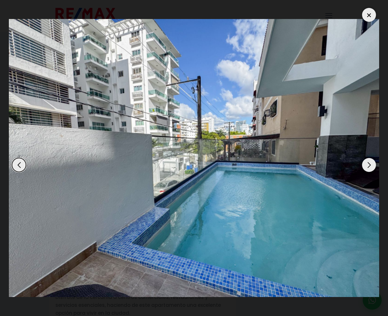
click at [366, 162] on div "Next slide" at bounding box center [369, 165] width 14 height 14
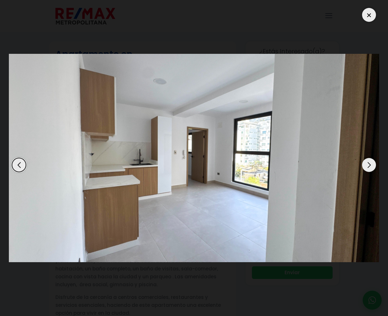
click at [366, 162] on div "Next slide" at bounding box center [369, 165] width 14 height 14
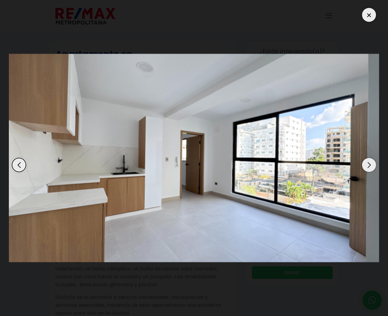
click at [366, 162] on div "Next slide" at bounding box center [369, 165] width 14 height 14
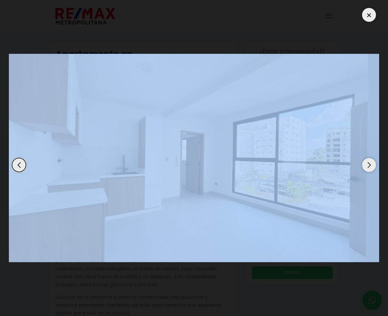
click at [366, 162] on div "Next slide" at bounding box center [369, 165] width 14 height 14
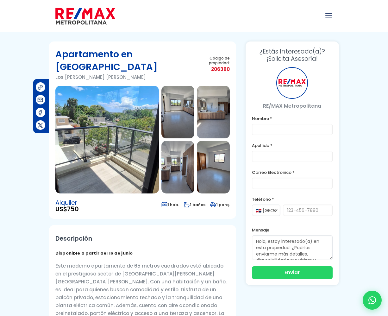
type input "daniella"
type input "scavino"
type input "[EMAIL_ADDRESS][DOMAIN_NAME]"
type input "8097540299"
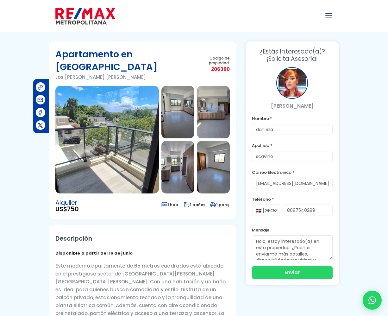
click at [110, 118] on img at bounding box center [106, 140] width 103 height 108
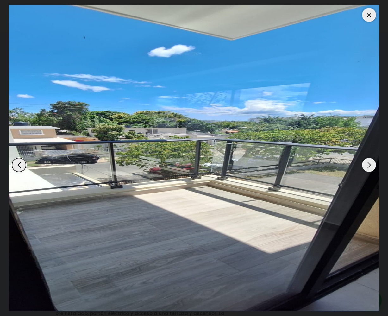
click at [369, 164] on div "Next slide" at bounding box center [369, 165] width 14 height 14
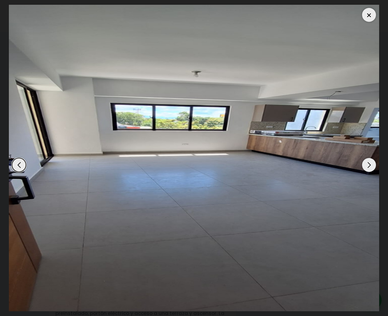
click at [369, 164] on div "Next slide" at bounding box center [369, 165] width 14 height 14
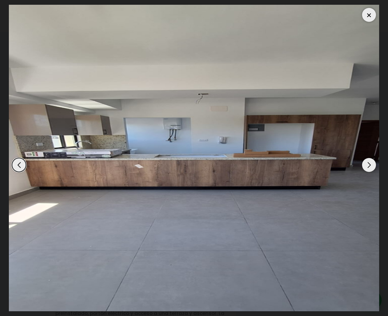
click at [369, 164] on div "Next slide" at bounding box center [369, 165] width 14 height 14
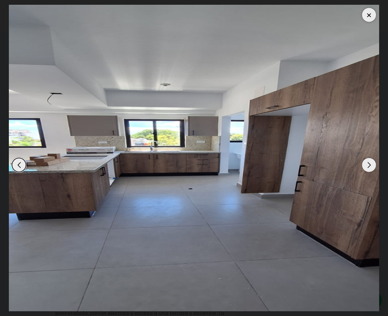
click at [369, 164] on div "Next slide" at bounding box center [369, 165] width 14 height 14
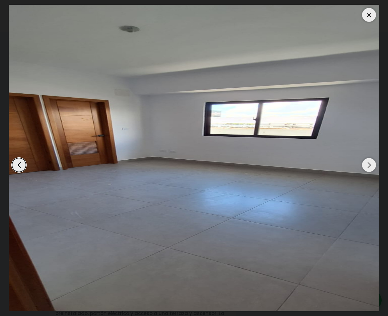
click at [369, 164] on div "Next slide" at bounding box center [369, 165] width 14 height 14
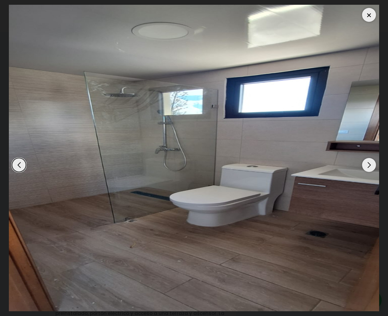
click at [369, 164] on div "Next slide" at bounding box center [369, 165] width 14 height 14
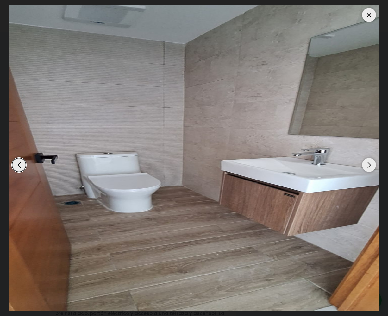
click at [369, 164] on div "Next slide" at bounding box center [369, 165] width 14 height 14
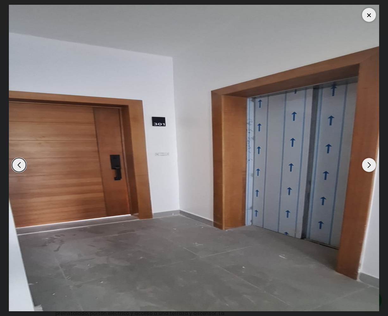
click at [369, 164] on div "Next slide" at bounding box center [369, 165] width 14 height 14
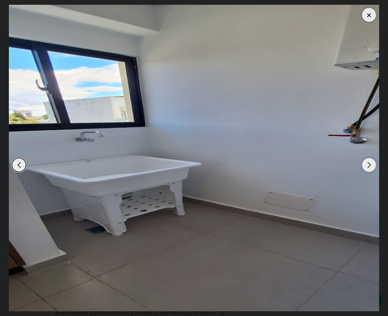
click at [369, 164] on div "Next slide" at bounding box center [369, 165] width 14 height 14
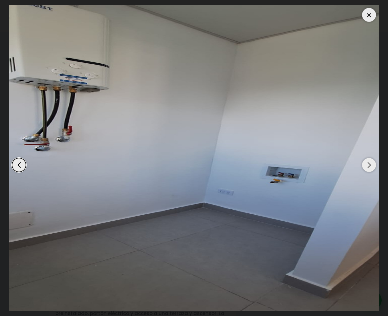
click at [369, 164] on div "Next slide" at bounding box center [369, 165] width 14 height 14
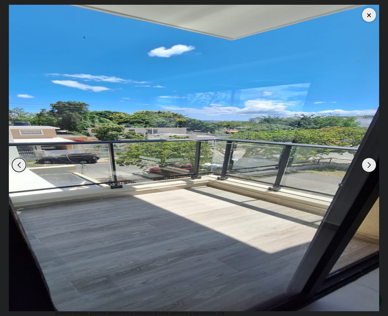
click at [369, 164] on div "Next slide" at bounding box center [369, 165] width 14 height 14
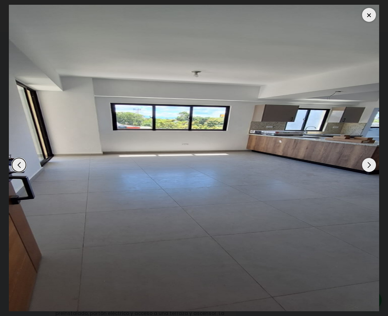
click at [369, 164] on div "Next slide" at bounding box center [369, 165] width 14 height 14
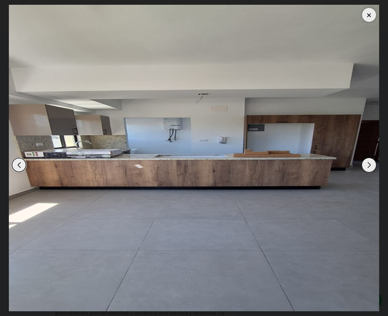
click at [369, 164] on div "Next slide" at bounding box center [369, 165] width 14 height 14
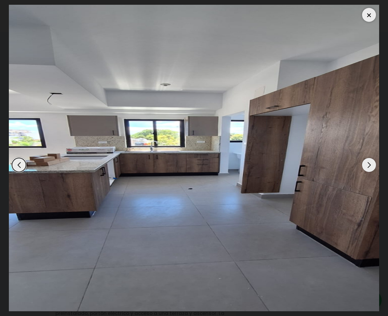
click at [370, 16] on div at bounding box center [369, 15] width 14 height 14
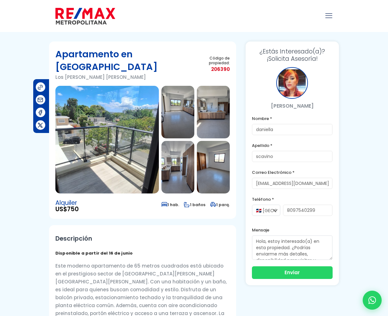
click at [116, 153] on img at bounding box center [106, 140] width 103 height 108
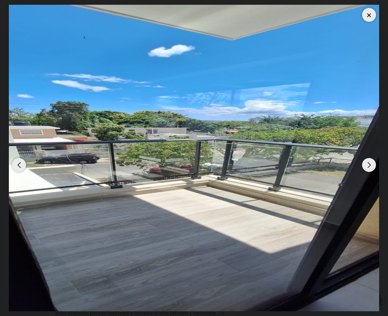
click at [369, 168] on div "Next slide" at bounding box center [369, 165] width 14 height 14
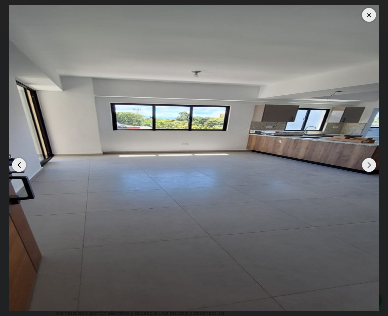
click at [369, 168] on div "Next slide" at bounding box center [369, 165] width 14 height 14
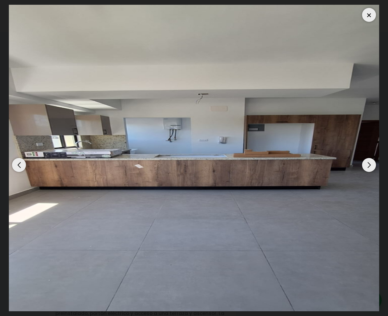
click at [369, 168] on div "Next slide" at bounding box center [369, 165] width 14 height 14
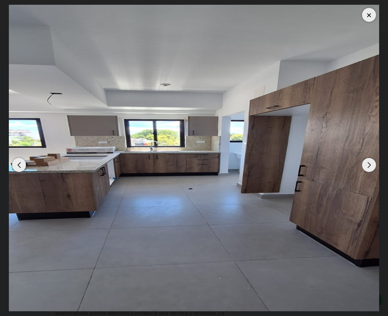
click at [369, 168] on div "Next slide" at bounding box center [369, 165] width 14 height 14
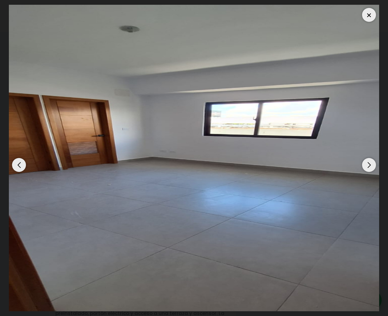
click at [369, 168] on div "Next slide" at bounding box center [369, 165] width 14 height 14
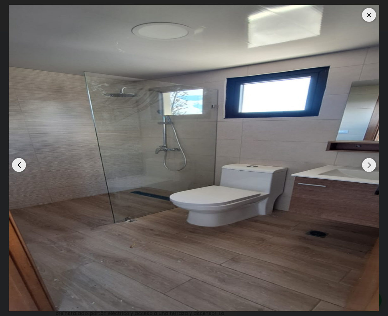
click at [369, 168] on div "Next slide" at bounding box center [369, 165] width 14 height 14
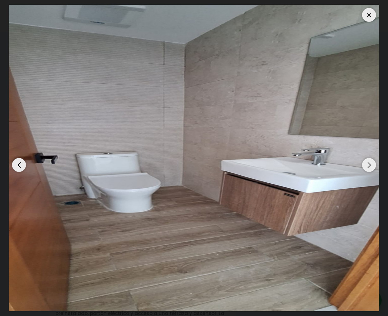
click at [369, 168] on div "Next slide" at bounding box center [369, 165] width 14 height 14
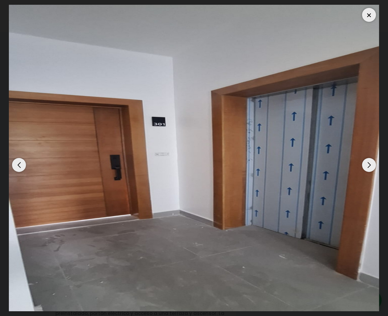
click at [369, 168] on div "Next slide" at bounding box center [369, 165] width 14 height 14
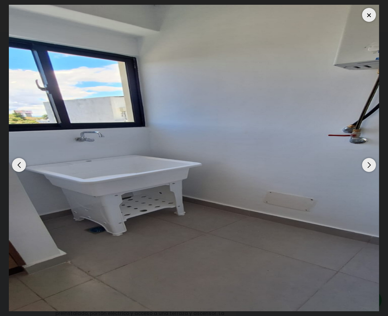
click at [369, 168] on div "Next slide" at bounding box center [369, 165] width 14 height 14
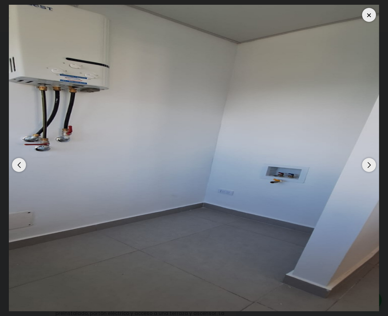
click at [369, 168] on div "Next slide" at bounding box center [369, 165] width 14 height 14
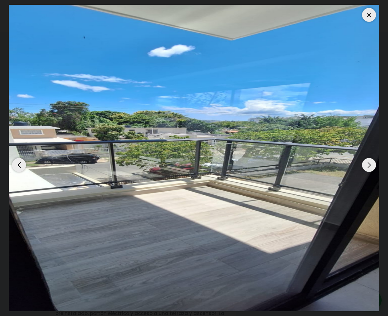
click at [369, 168] on div "Next slide" at bounding box center [369, 165] width 14 height 14
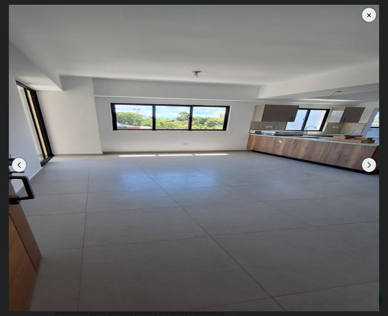
click at [369, 168] on div "Next slide" at bounding box center [369, 165] width 14 height 14
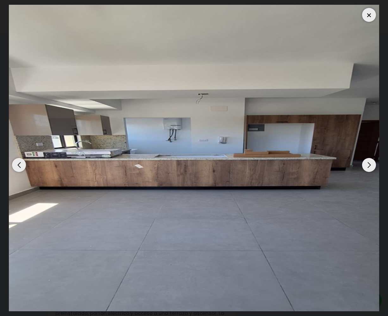
click at [369, 168] on div "Next slide" at bounding box center [369, 165] width 14 height 14
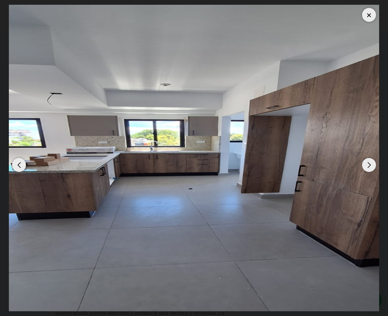
click at [369, 168] on div "Next slide" at bounding box center [369, 165] width 14 height 14
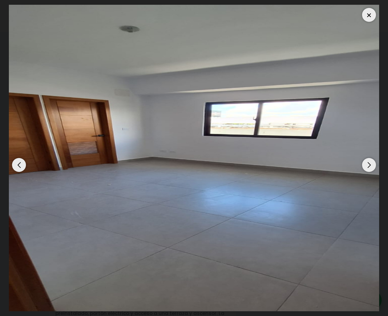
click at [369, 168] on div "Next slide" at bounding box center [369, 165] width 14 height 14
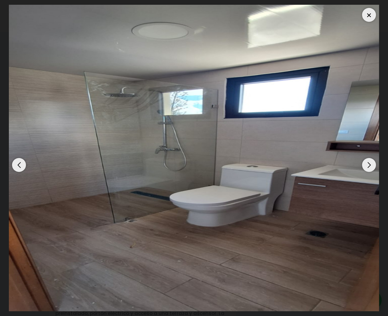
click at [369, 168] on div "Next slide" at bounding box center [369, 165] width 14 height 14
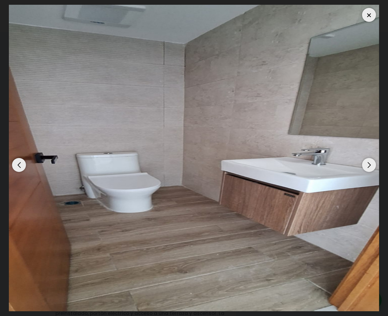
click at [369, 168] on div "Next slide" at bounding box center [369, 165] width 14 height 14
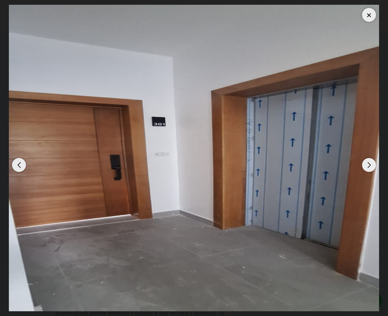
click at [369, 168] on div "Next slide" at bounding box center [369, 165] width 14 height 14
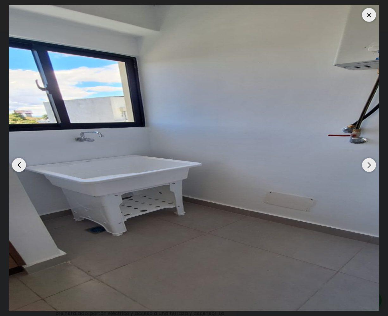
click at [369, 168] on div "Next slide" at bounding box center [369, 165] width 14 height 14
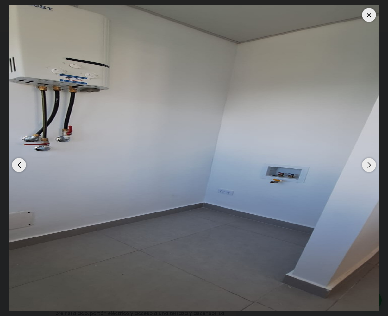
click at [369, 168] on div "Next slide" at bounding box center [369, 165] width 14 height 14
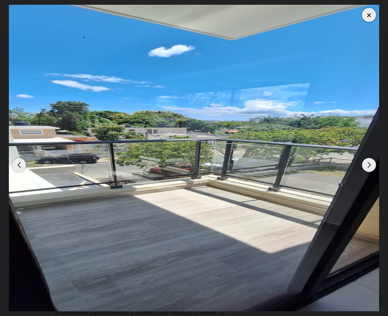
click at [369, 168] on div "Next slide" at bounding box center [369, 165] width 14 height 14
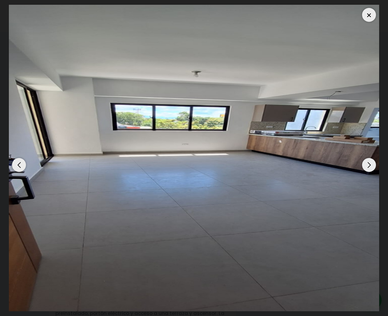
click at [369, 168] on div "Next slide" at bounding box center [369, 165] width 14 height 14
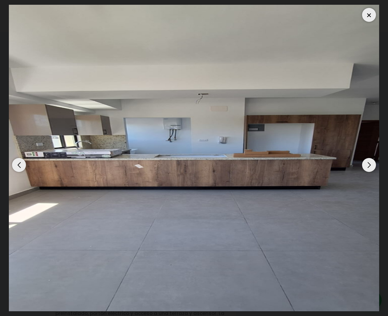
click at [369, 168] on div "Next slide" at bounding box center [369, 165] width 14 height 14
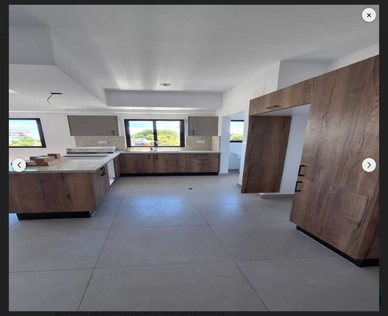
click at [369, 168] on div "Next slide" at bounding box center [369, 165] width 14 height 14
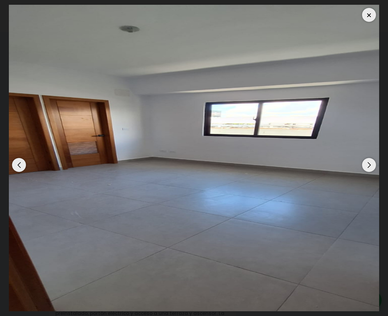
click at [371, 15] on div at bounding box center [369, 15] width 14 height 14
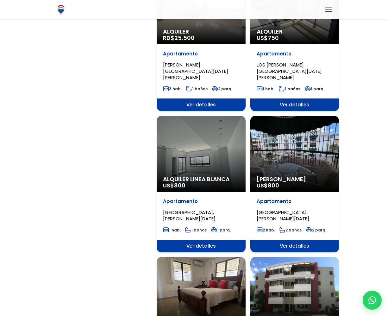
scroll to position [699, 0]
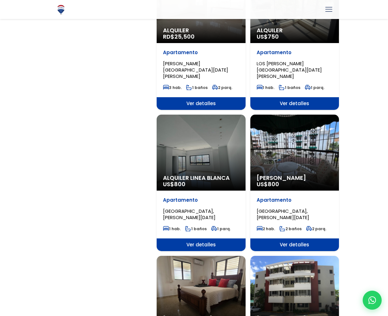
click at [280, 208] on span "[GEOGRAPHIC_DATA], [PERSON_NAME][DATE]" at bounding box center [283, 214] width 53 height 13
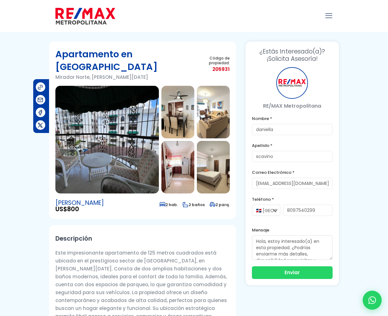
click at [142, 160] on img at bounding box center [106, 140] width 103 height 108
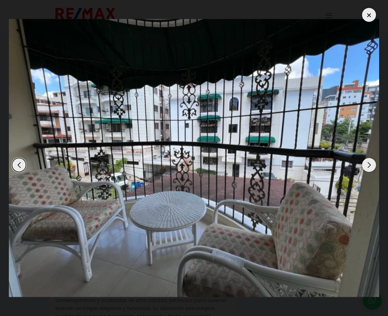
click at [371, 164] on div "Next slide" at bounding box center [369, 165] width 14 height 14
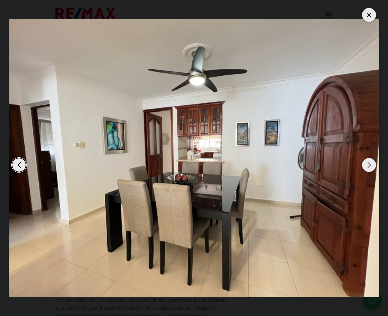
click at [371, 164] on div "Next slide" at bounding box center [369, 165] width 14 height 14
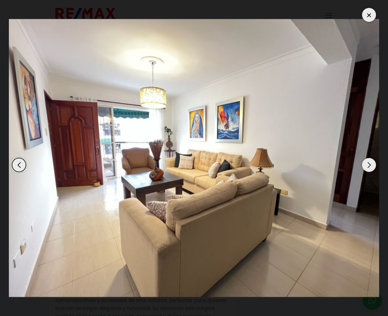
click at [371, 164] on div "Next slide" at bounding box center [369, 165] width 14 height 14
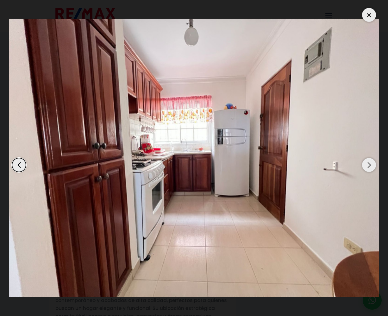
click at [371, 164] on div "Next slide" at bounding box center [369, 165] width 14 height 14
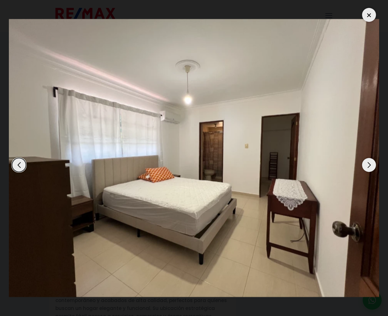
click at [371, 164] on div "Next slide" at bounding box center [369, 165] width 14 height 14
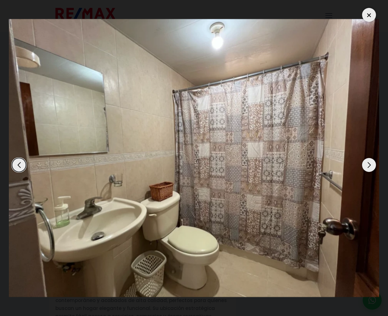
click at [371, 164] on div "Next slide" at bounding box center [369, 165] width 14 height 14
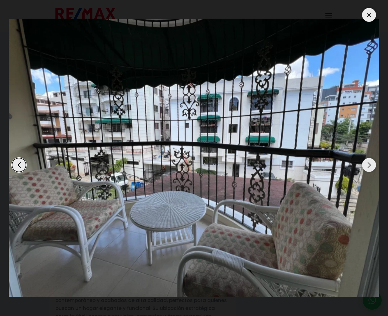
click at [371, 164] on div "Next slide" at bounding box center [369, 165] width 14 height 14
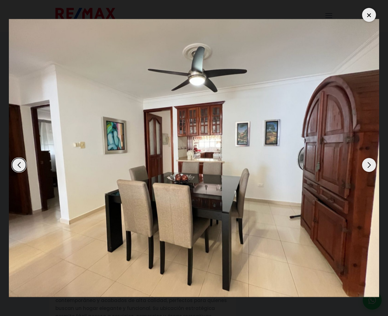
click at [371, 164] on div "Next slide" at bounding box center [369, 165] width 14 height 14
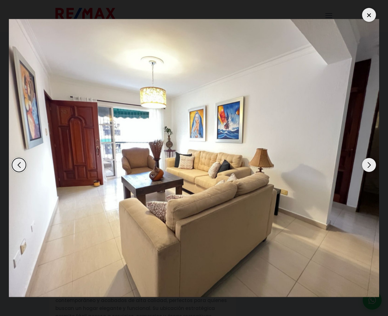
click at [371, 164] on div "Next slide" at bounding box center [369, 165] width 14 height 14
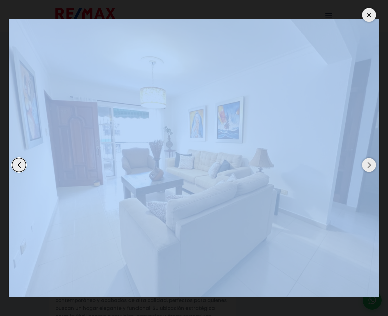
click at [366, 15] on div at bounding box center [369, 15] width 14 height 14
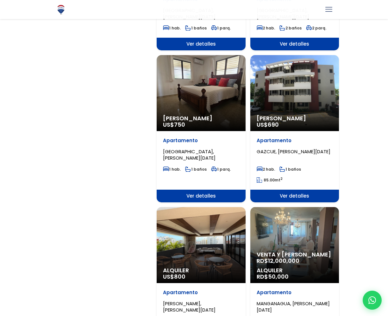
scroll to position [950, 0]
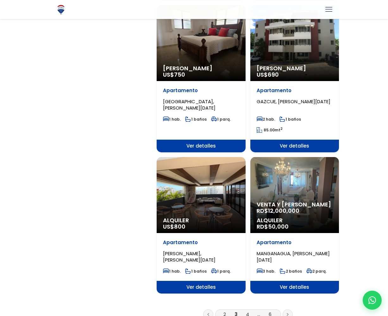
click at [246, 311] on link "4" at bounding box center [247, 314] width 3 height 7
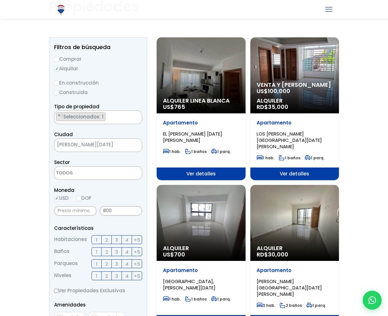
scroll to position [52, 0]
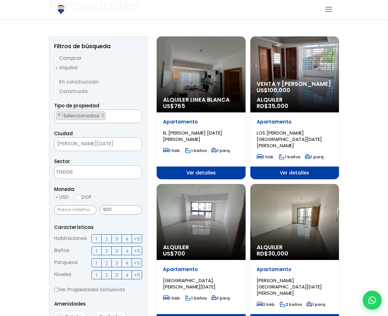
click at [307, 64] on div "Venta y Alquiler US$ 100,000 Alquiler RD$ 35,000" at bounding box center [294, 74] width 89 height 76
click at [283, 129] on span "LOS PRADOS, SANTO DOMINGO DE GUZMÁN" at bounding box center [289, 138] width 65 height 19
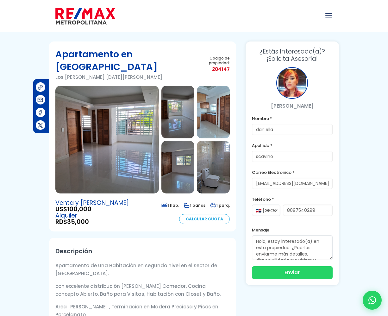
click at [118, 147] on img at bounding box center [106, 140] width 103 height 108
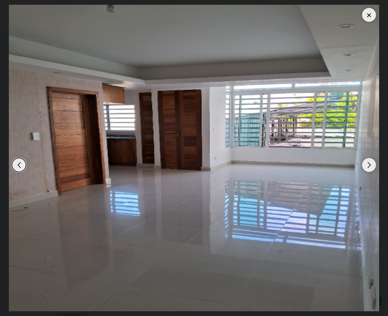
click at [368, 164] on div "Next slide" at bounding box center [369, 165] width 14 height 14
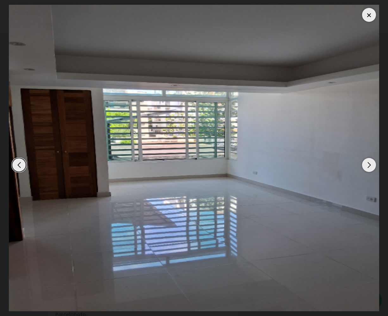
click at [366, 164] on div "Next slide" at bounding box center [369, 165] width 14 height 14
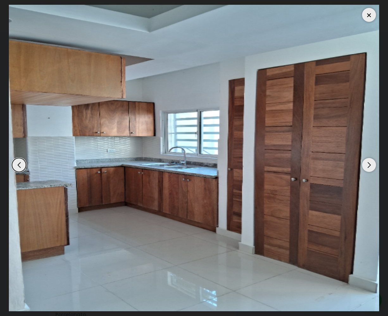
click at [366, 164] on div "Next slide" at bounding box center [369, 165] width 14 height 14
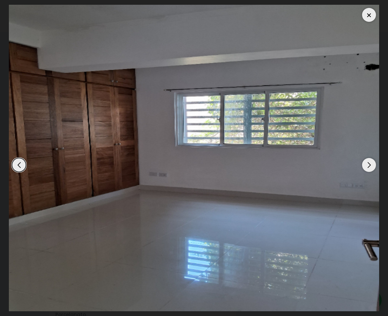
click at [366, 164] on div "Next slide" at bounding box center [369, 165] width 14 height 14
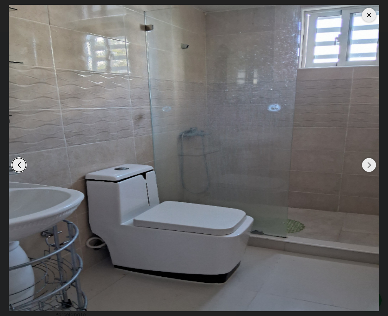
click at [366, 164] on div "Next slide" at bounding box center [369, 165] width 14 height 14
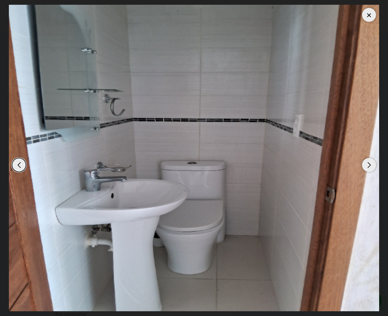
click at [366, 164] on div "Next slide" at bounding box center [369, 165] width 14 height 14
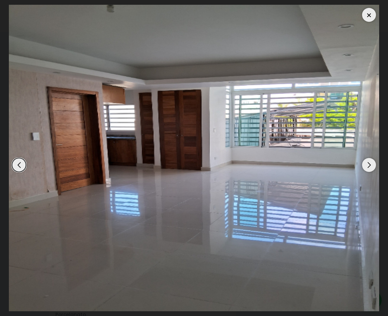
click at [366, 164] on div "Next slide" at bounding box center [369, 165] width 14 height 14
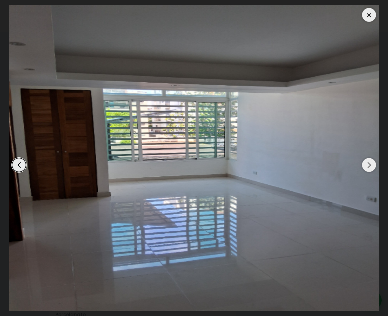
click at [366, 164] on div "Next slide" at bounding box center [369, 165] width 14 height 14
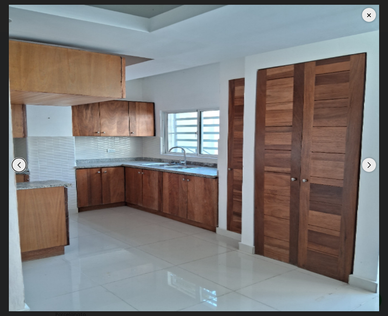
click at [366, 164] on div "Next slide" at bounding box center [369, 165] width 14 height 14
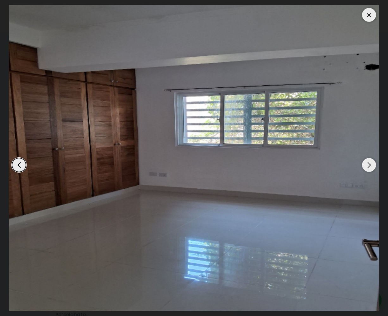
click at [366, 164] on div "Next slide" at bounding box center [369, 165] width 14 height 14
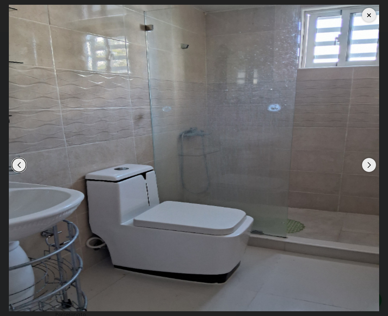
click at [366, 164] on div "Next slide" at bounding box center [369, 165] width 14 height 14
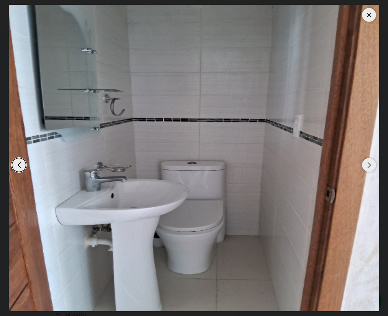
click at [366, 164] on div "Next slide" at bounding box center [369, 165] width 14 height 14
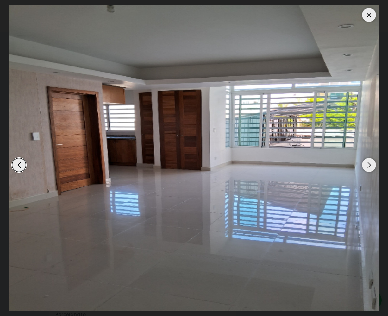
click at [366, 164] on div "Next slide" at bounding box center [369, 165] width 14 height 14
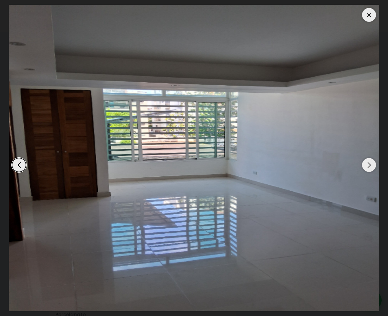
click at [368, 16] on div at bounding box center [369, 15] width 14 height 14
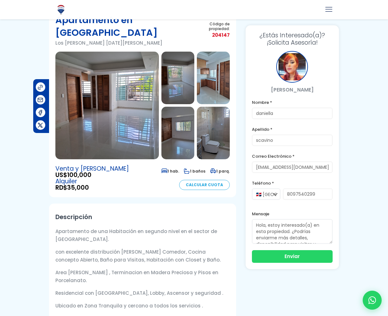
scroll to position [35, 0]
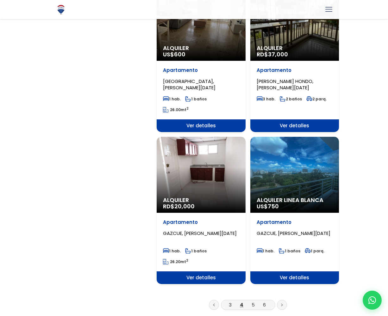
scroll to position [998, 0]
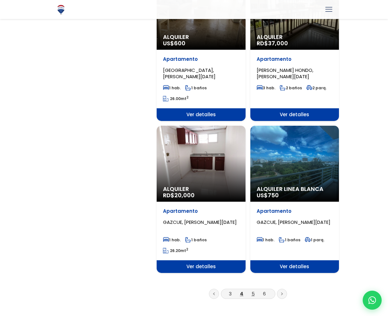
click at [252, 290] on link "5" at bounding box center [253, 293] width 3 height 7
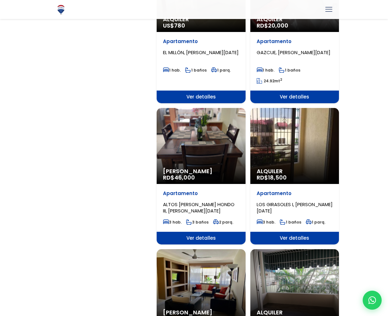
scroll to position [972, 0]
